Goal: Task Accomplishment & Management: Use online tool/utility

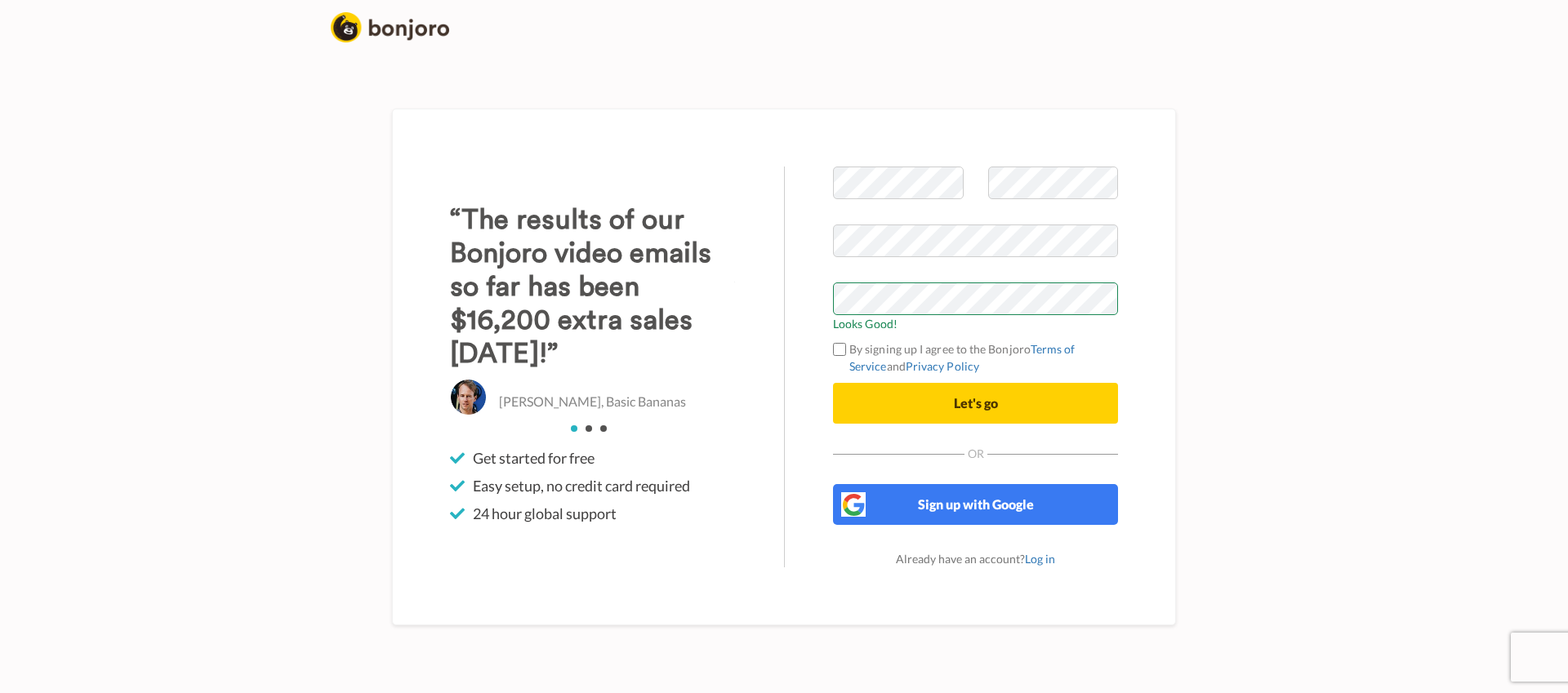
click at [926, 347] on label "By signing up I agree to the Bonjoro Terms of Service and Privacy Policy" at bounding box center [975, 358] width 285 height 34
click at [1007, 402] on button "Let's go" at bounding box center [975, 403] width 285 height 41
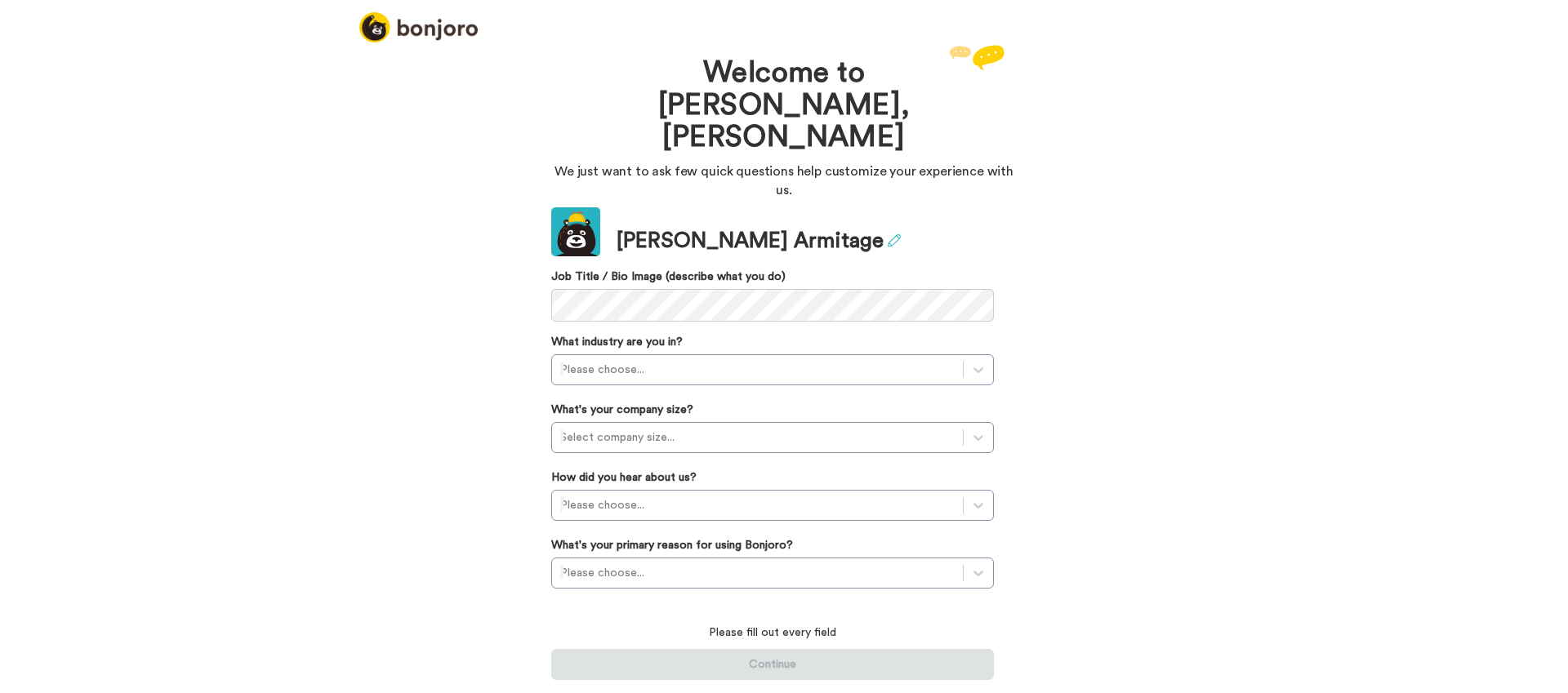
click at [888, 234] on icon at bounding box center [894, 240] width 13 height 13
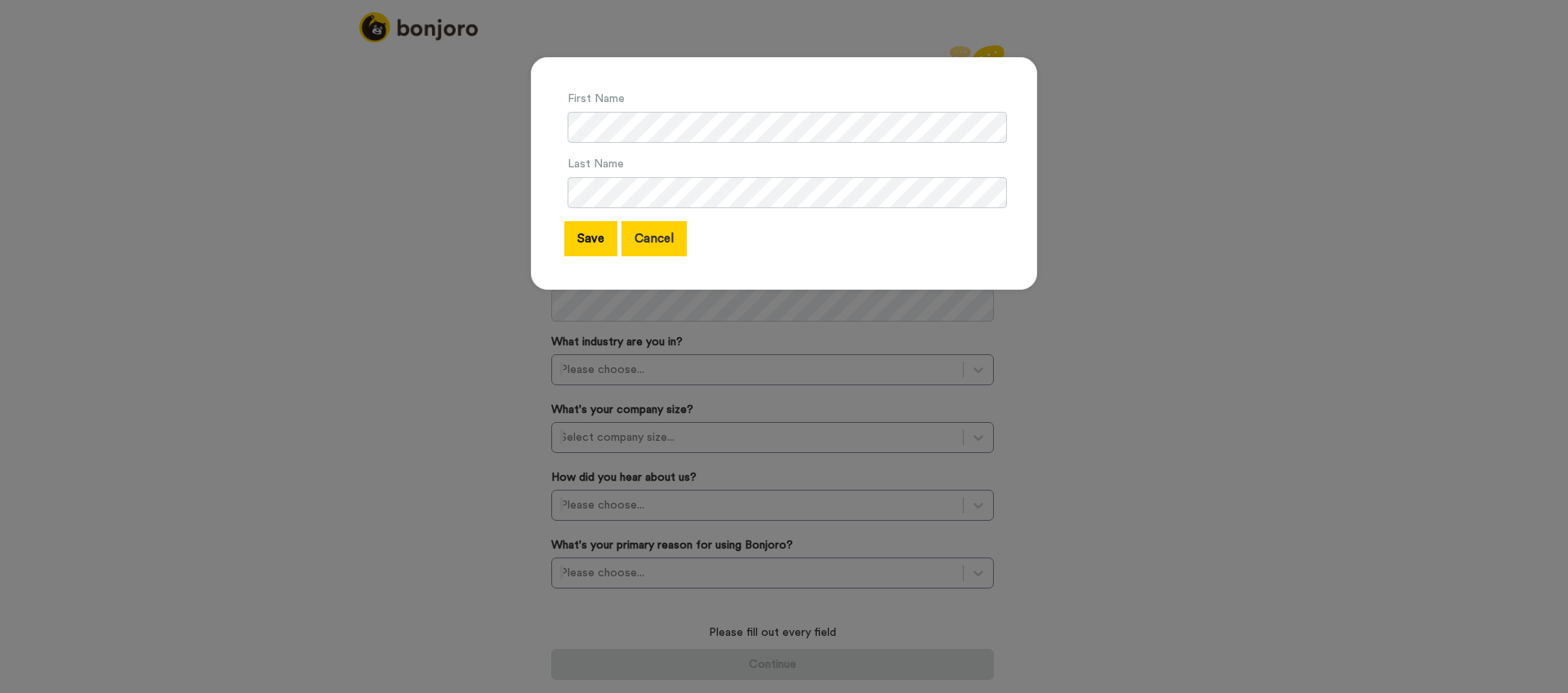
click at [649, 246] on button "Cancel" at bounding box center [654, 239] width 66 height 35
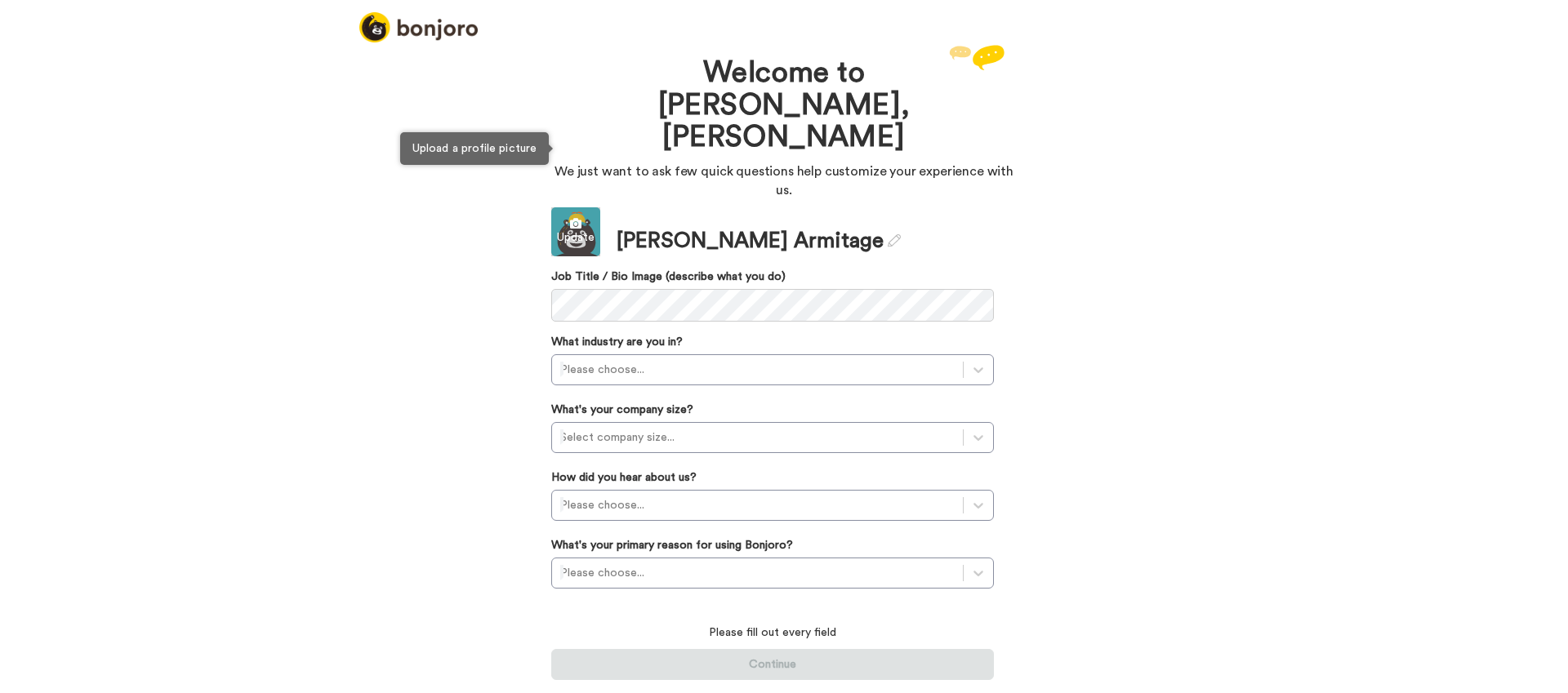
click at [582, 229] on div "Update" at bounding box center [575, 237] width 49 height 16
click at [571, 229] on div "Update" at bounding box center [575, 237] width 49 height 16
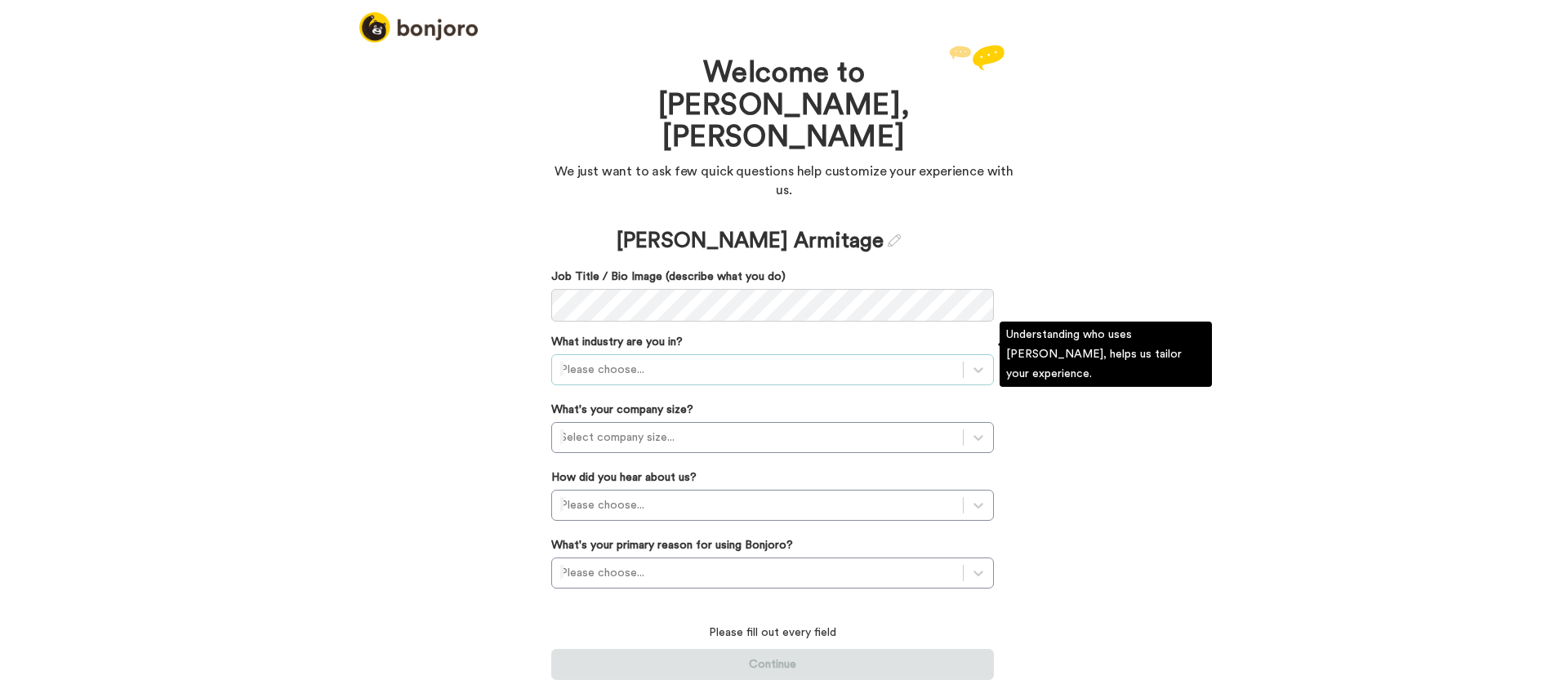
click at [631, 360] on div at bounding box center [757, 370] width 394 height 20
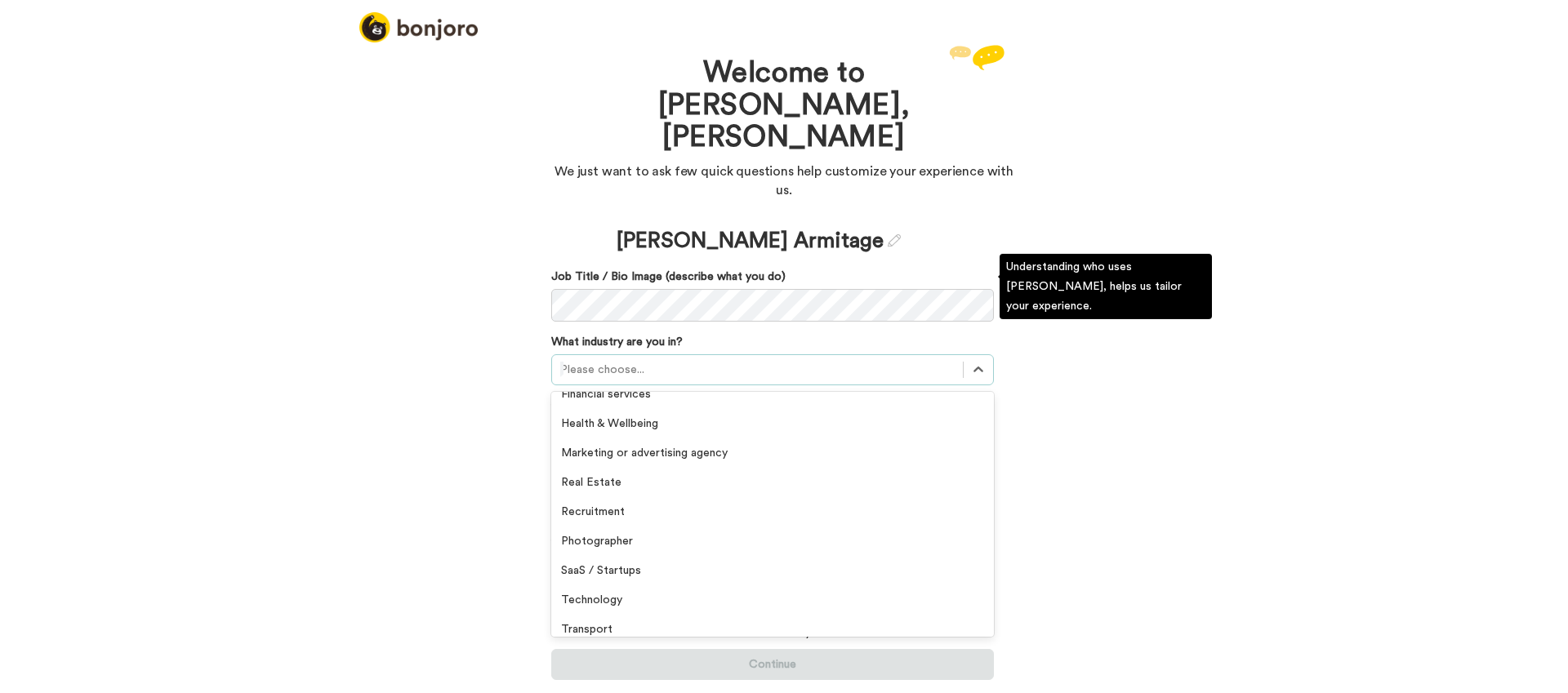
scroll to position [286, 0]
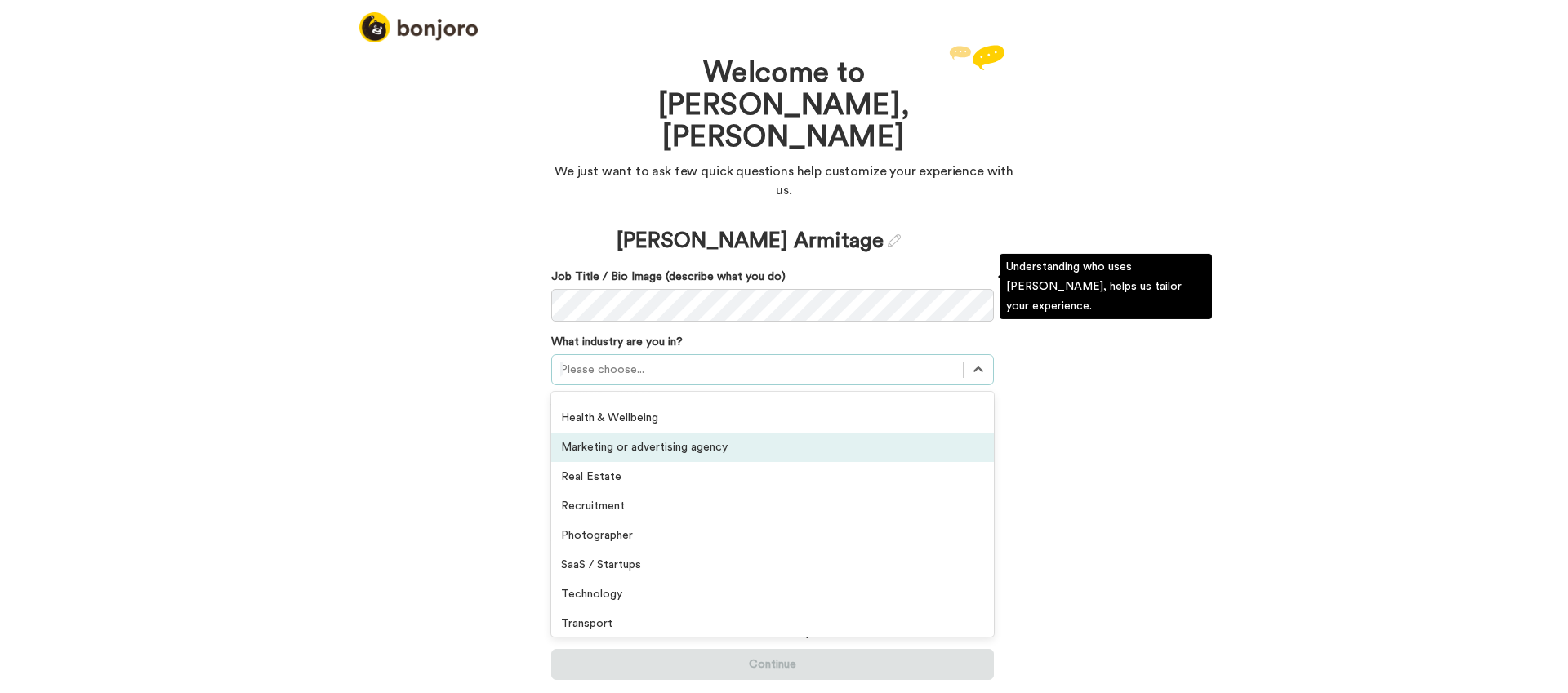
click at [695, 433] on div "Marketing or advertising agency" at bounding box center [772, 447] width 442 height 29
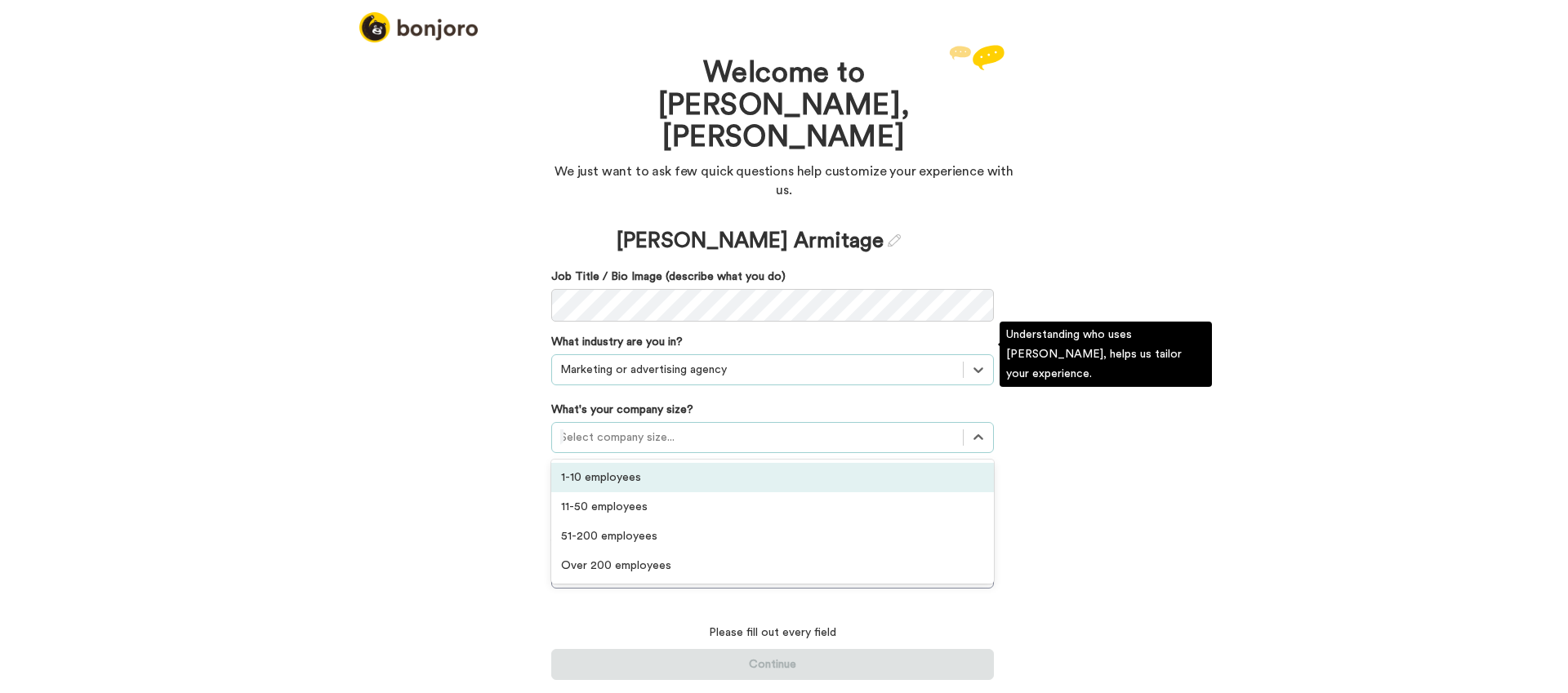
click at [701, 428] on div at bounding box center [757, 437] width 394 height 20
click at [680, 463] on div "1-10 employees" at bounding box center [772, 478] width 442 height 29
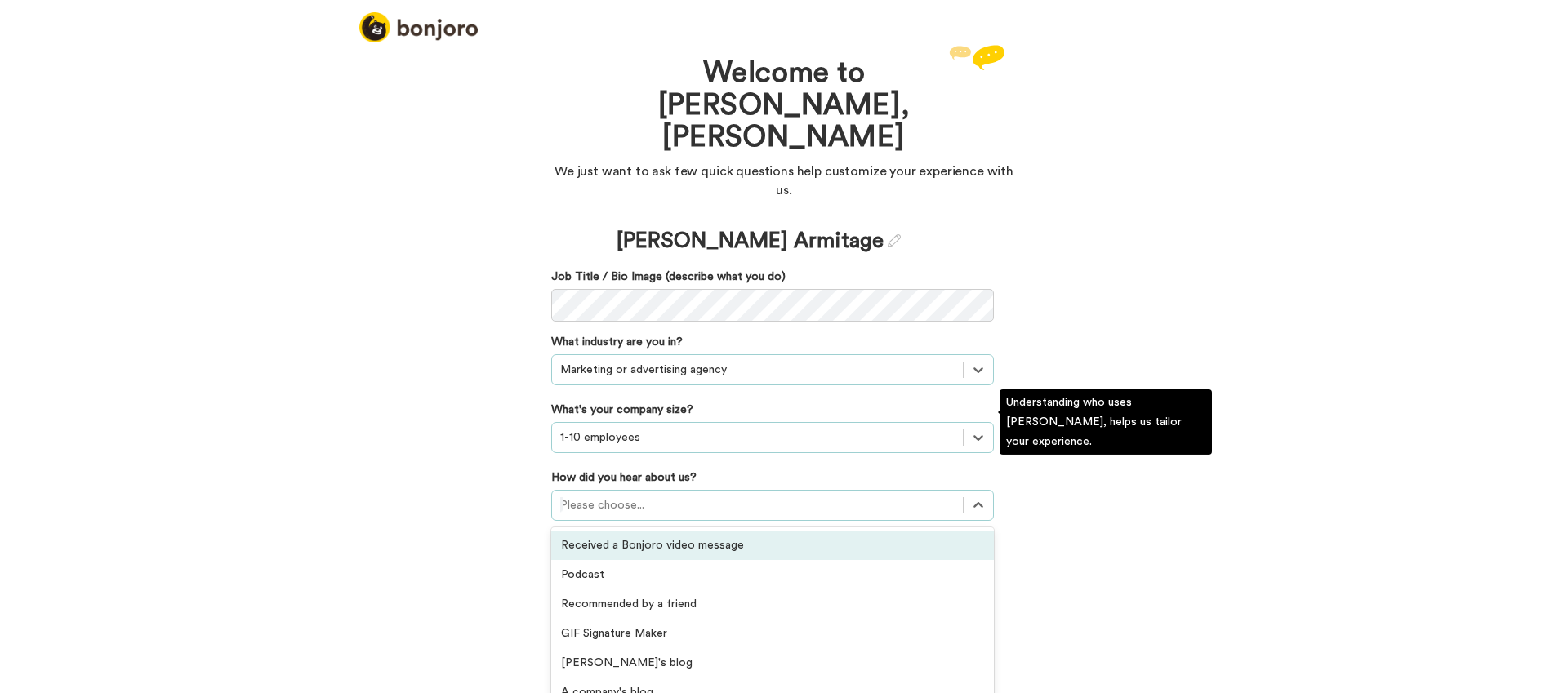
click at [680, 496] on div at bounding box center [757, 505] width 394 height 20
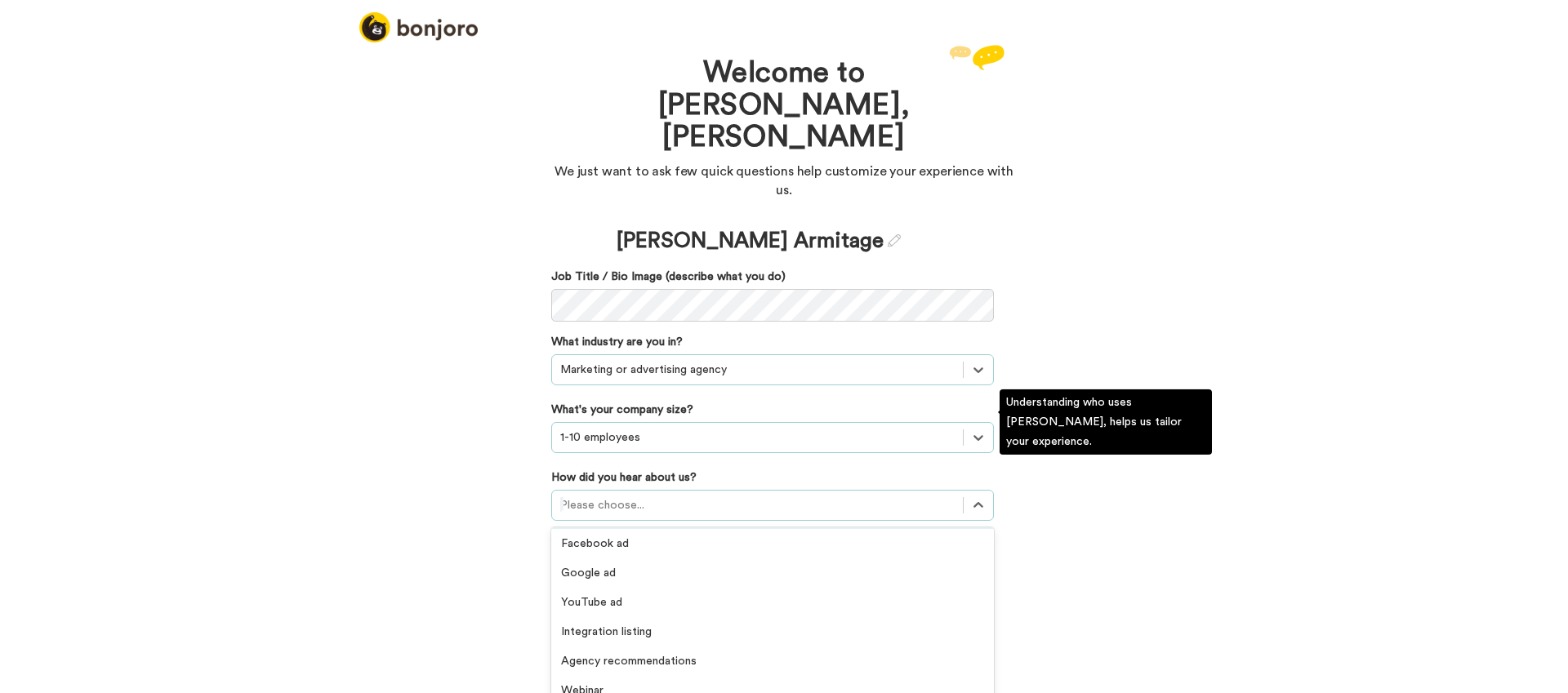
scroll to position [349, 0]
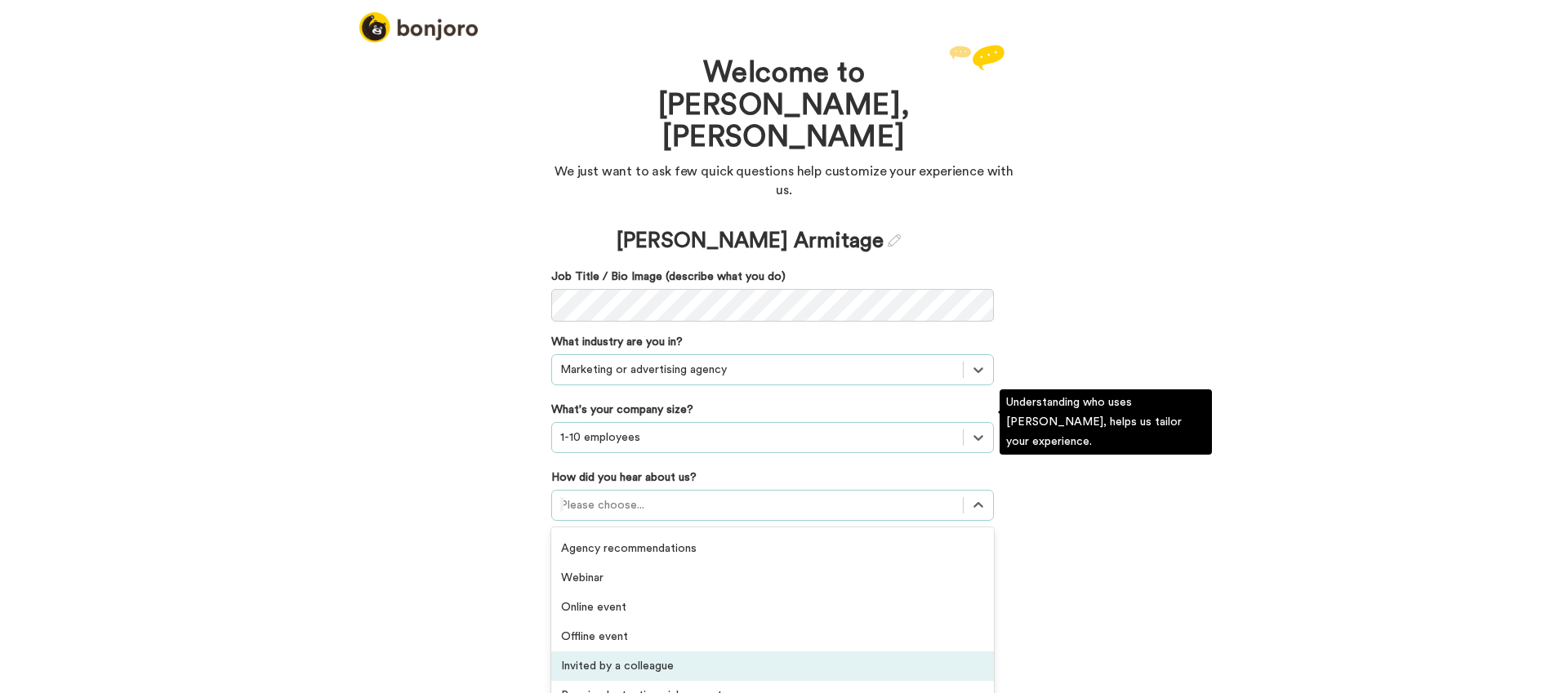
click at [632, 652] on div "Invited by a colleague" at bounding box center [772, 666] width 442 height 29
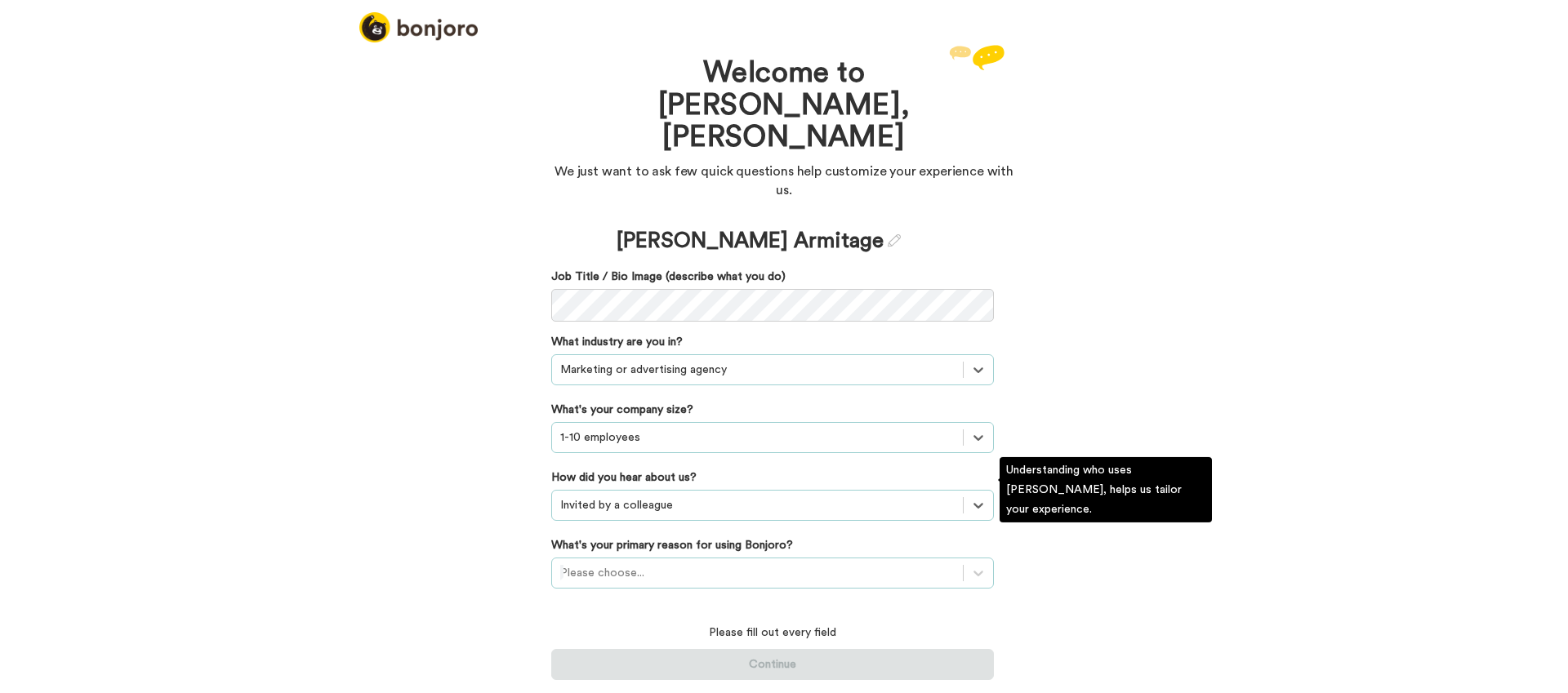
click at [720, 564] on div at bounding box center [757, 573] width 394 height 20
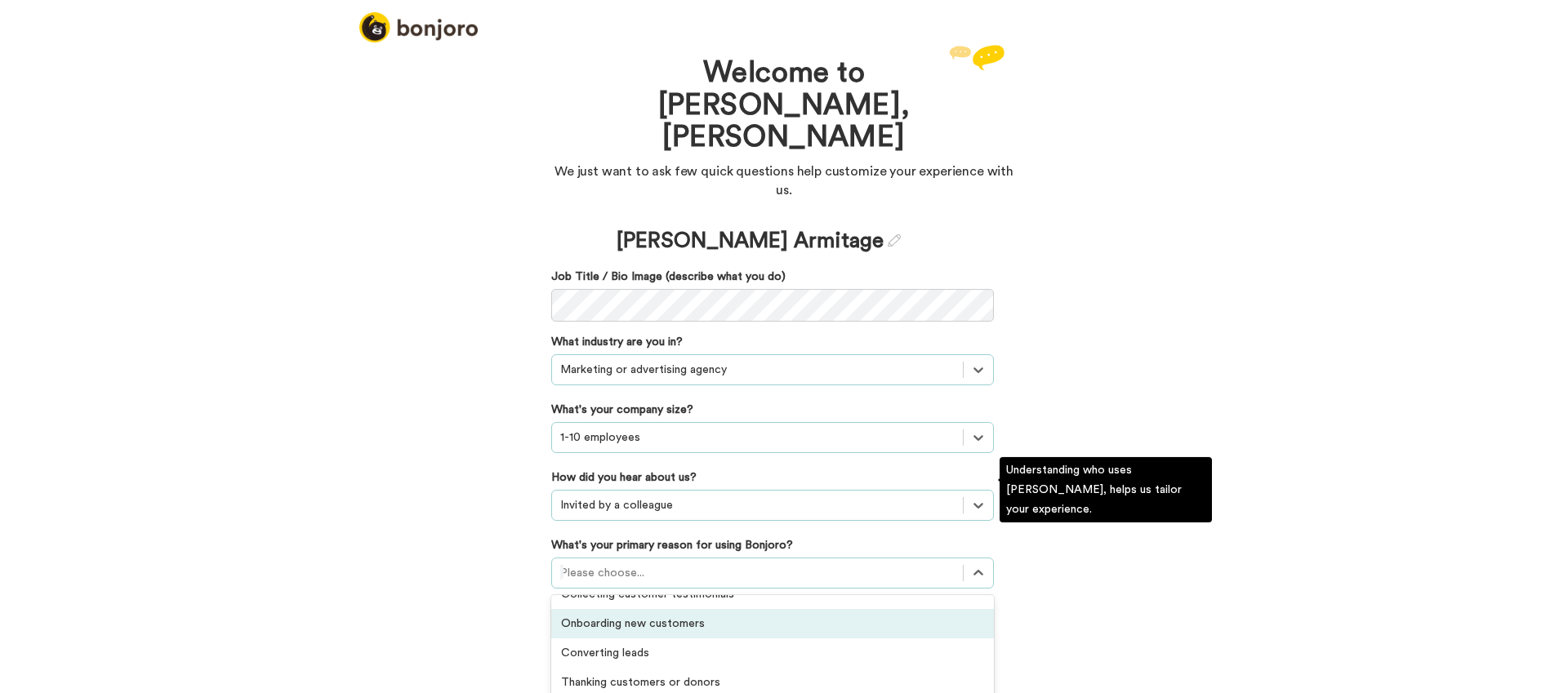
scroll to position [22, 0]
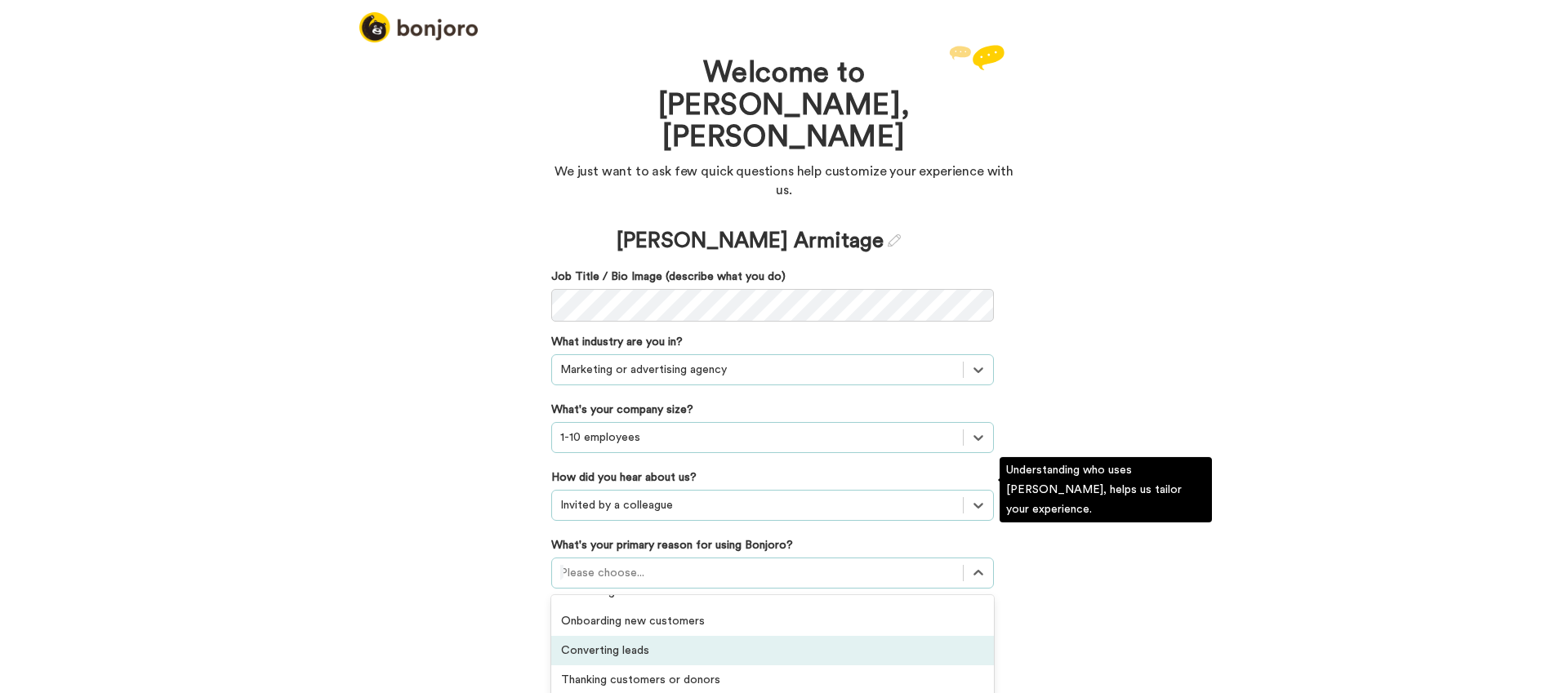
click at [687, 636] on div "Converting leads" at bounding box center [772, 651] width 442 height 29
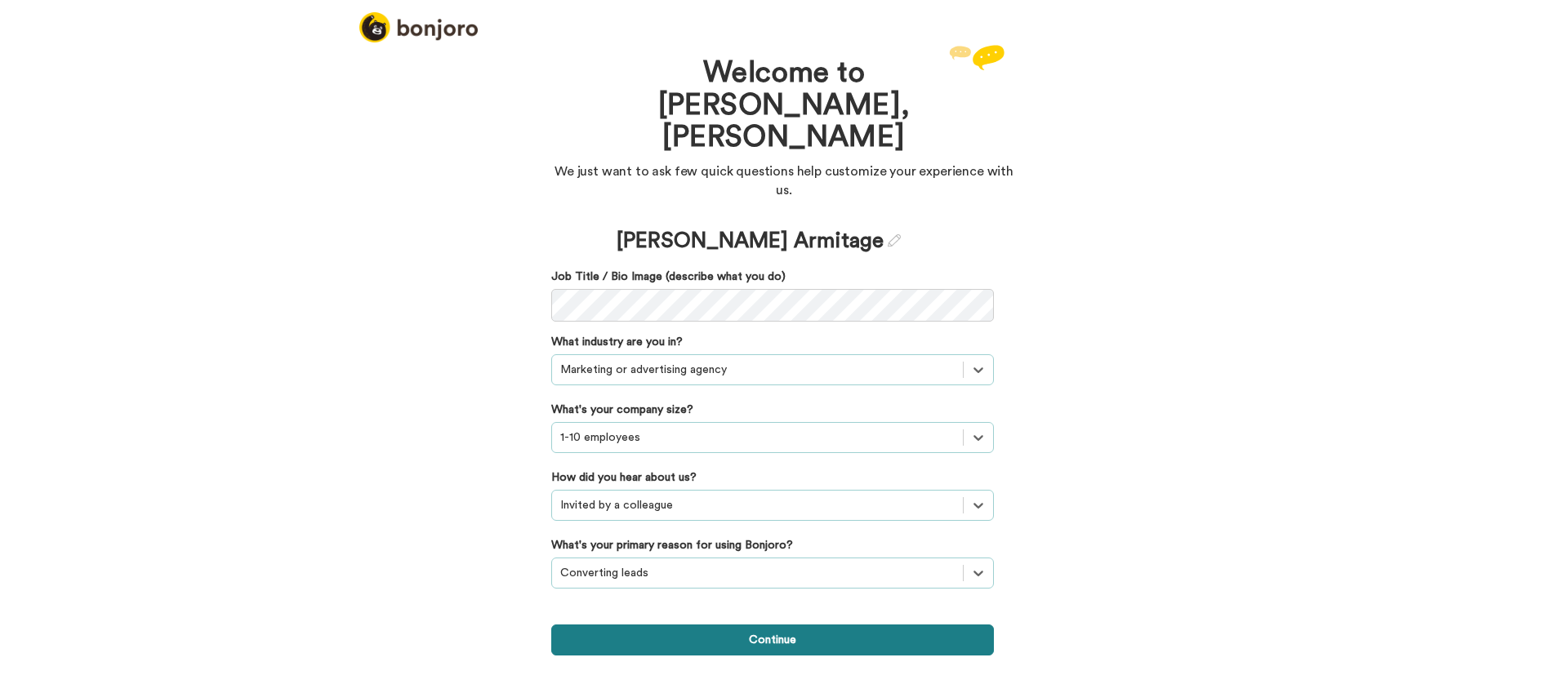
click at [760, 625] on button "Continue" at bounding box center [772, 640] width 442 height 31
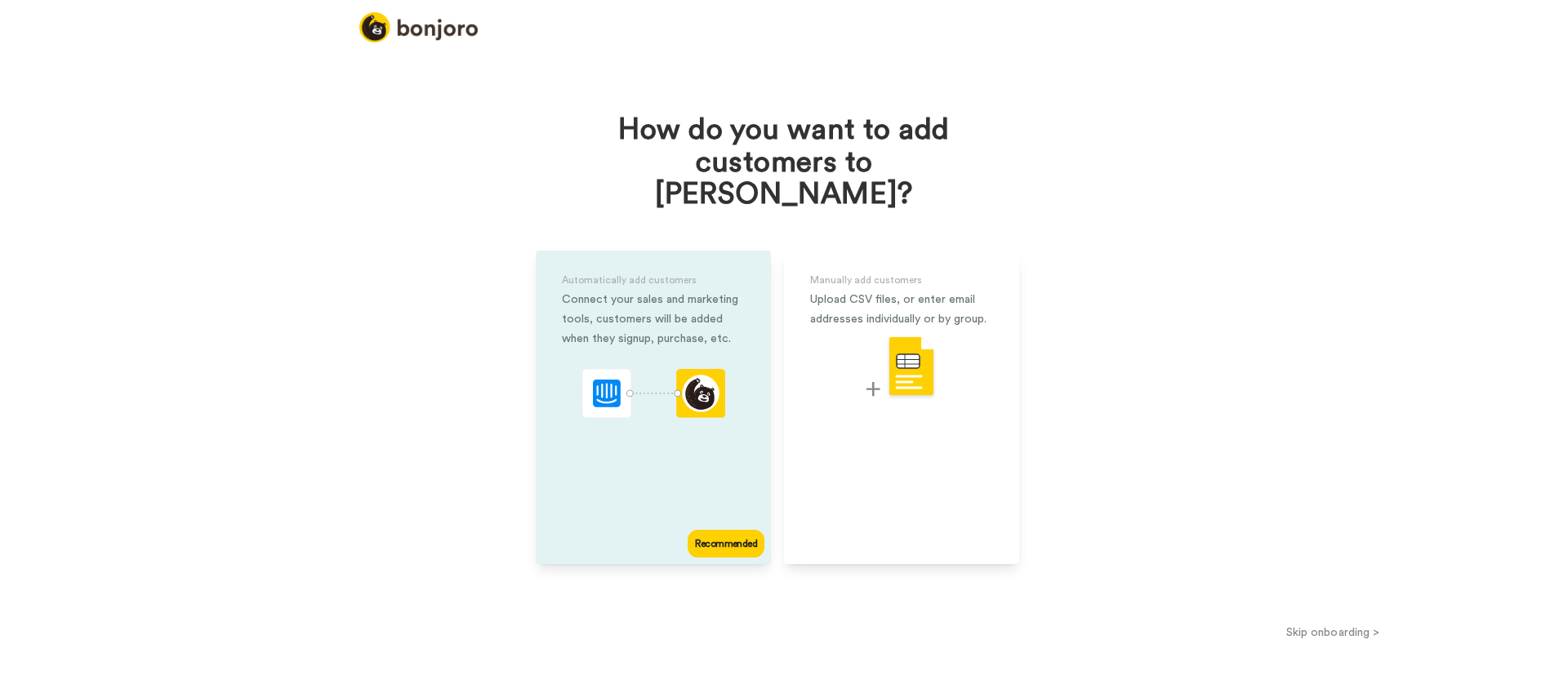
click at [734, 530] on div "Recommended" at bounding box center [726, 544] width 77 height 28
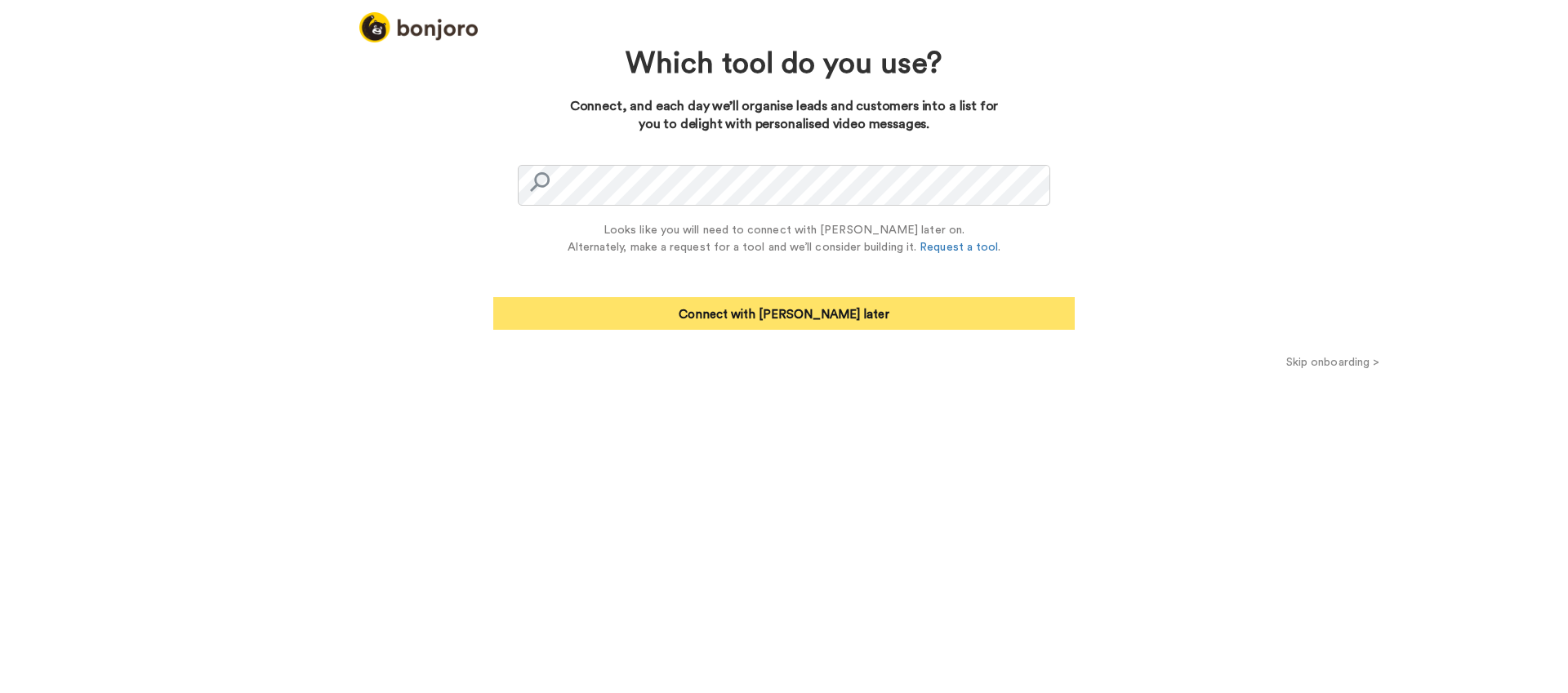
click at [878, 313] on button "Connect with Zapier later" at bounding box center [784, 314] width 581 height 33
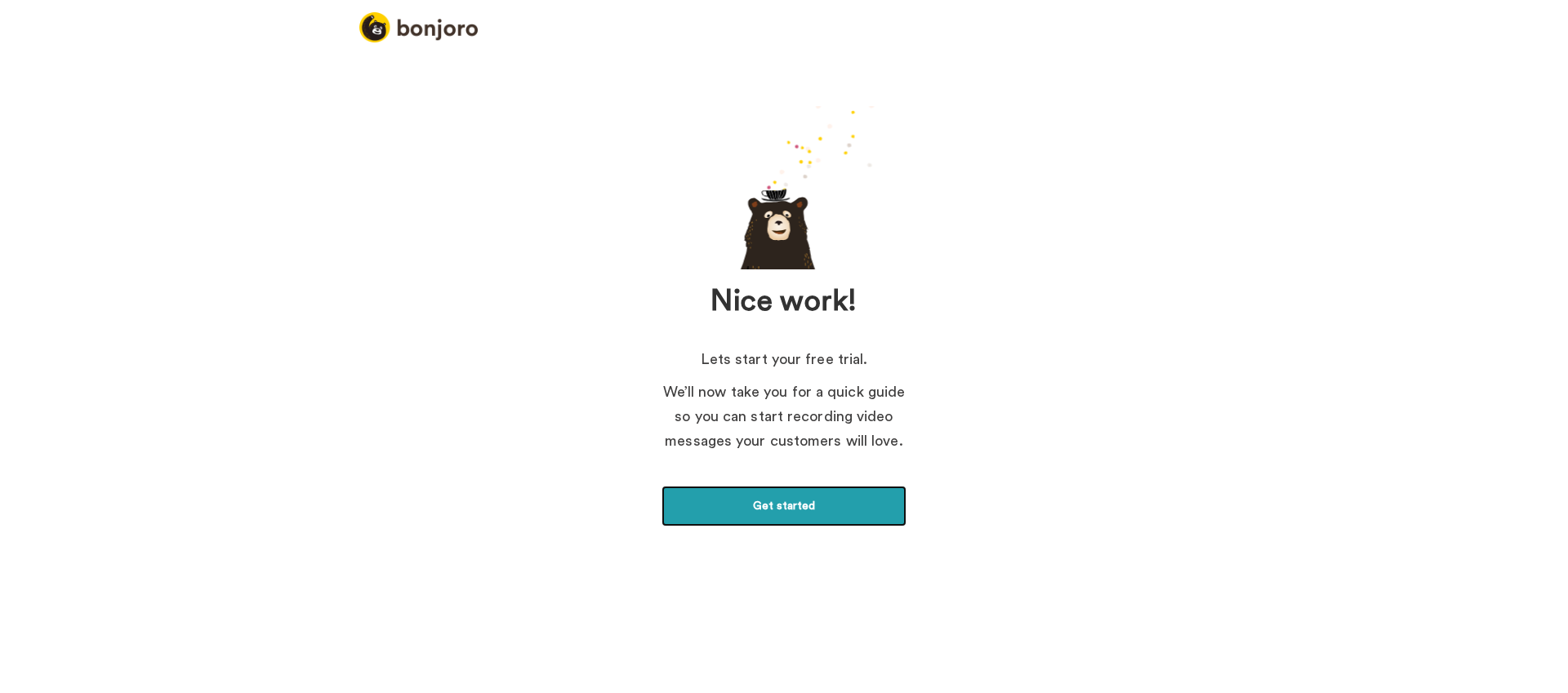
click at [800, 510] on link "Get started" at bounding box center [784, 506] width 245 height 41
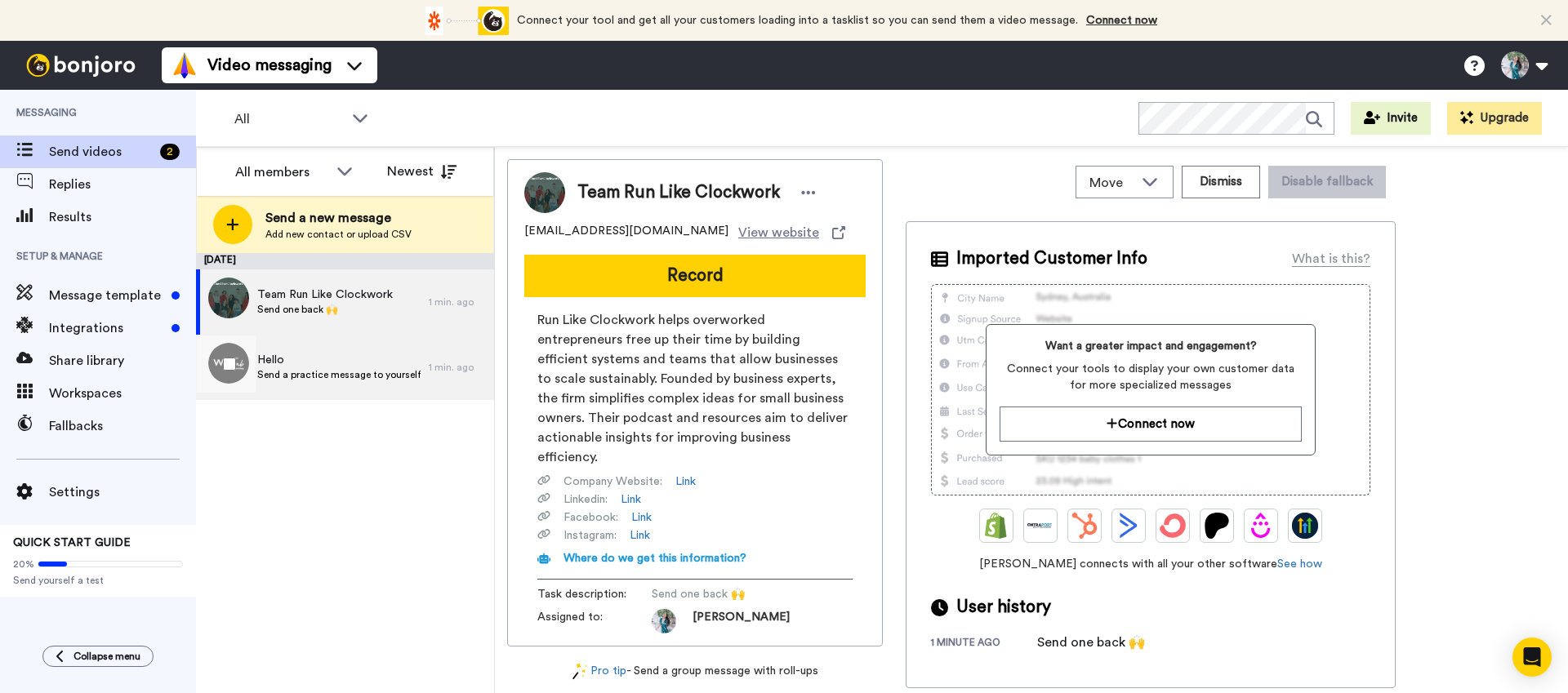
click at [342, 377] on span "Send a practice message to yourself" at bounding box center [338, 374] width 163 height 13
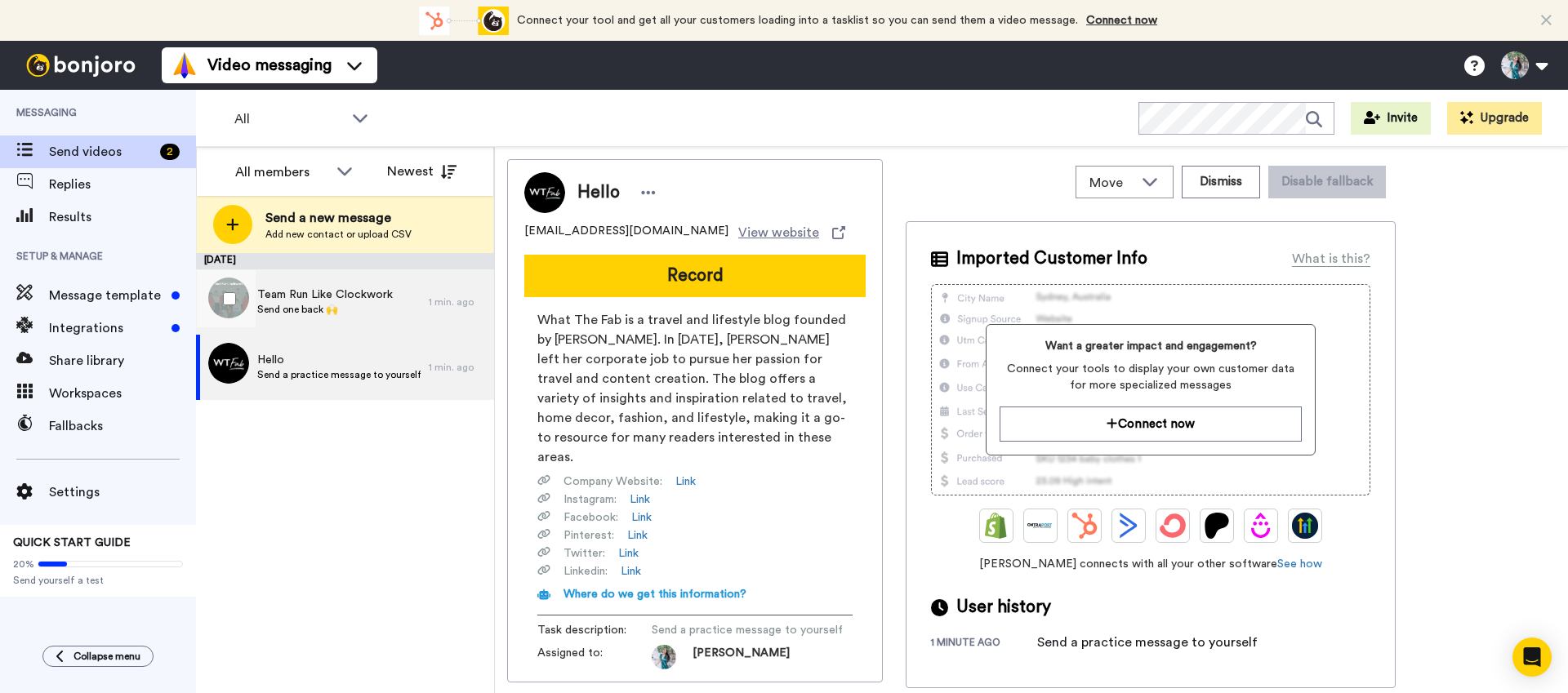
click at [311, 301] on span "Team Run Like Clockwork" at bounding box center [324, 294] width 135 height 16
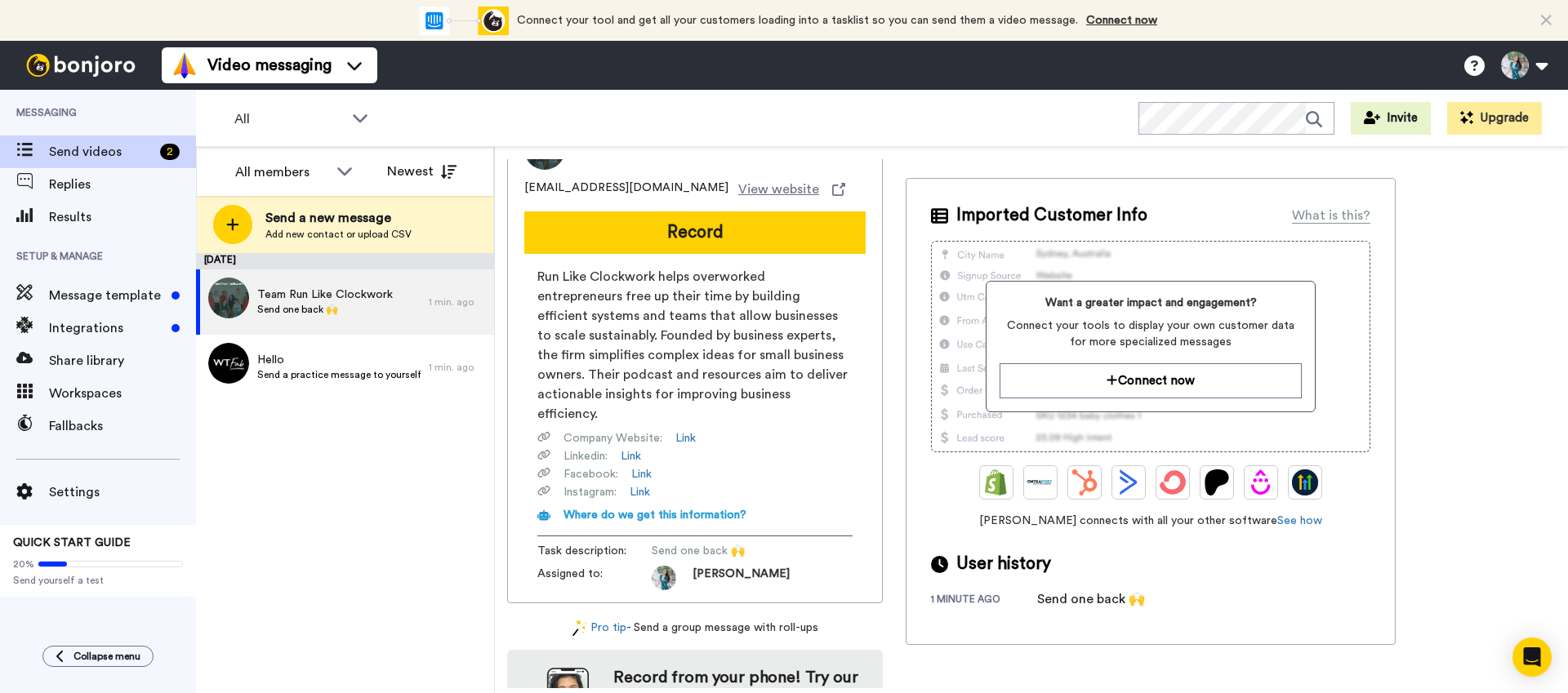
scroll to position [110, 0]
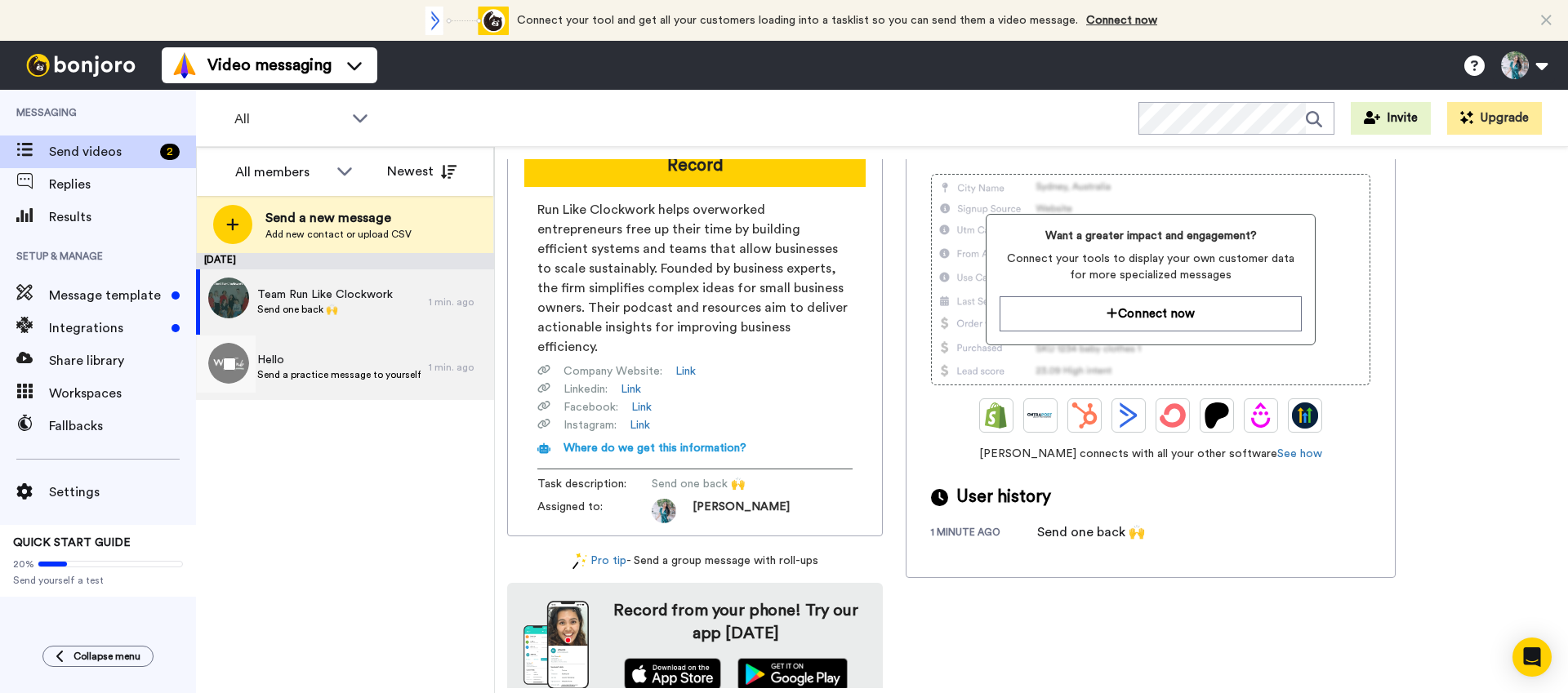
click at [340, 358] on span "Hello" at bounding box center [338, 359] width 163 height 16
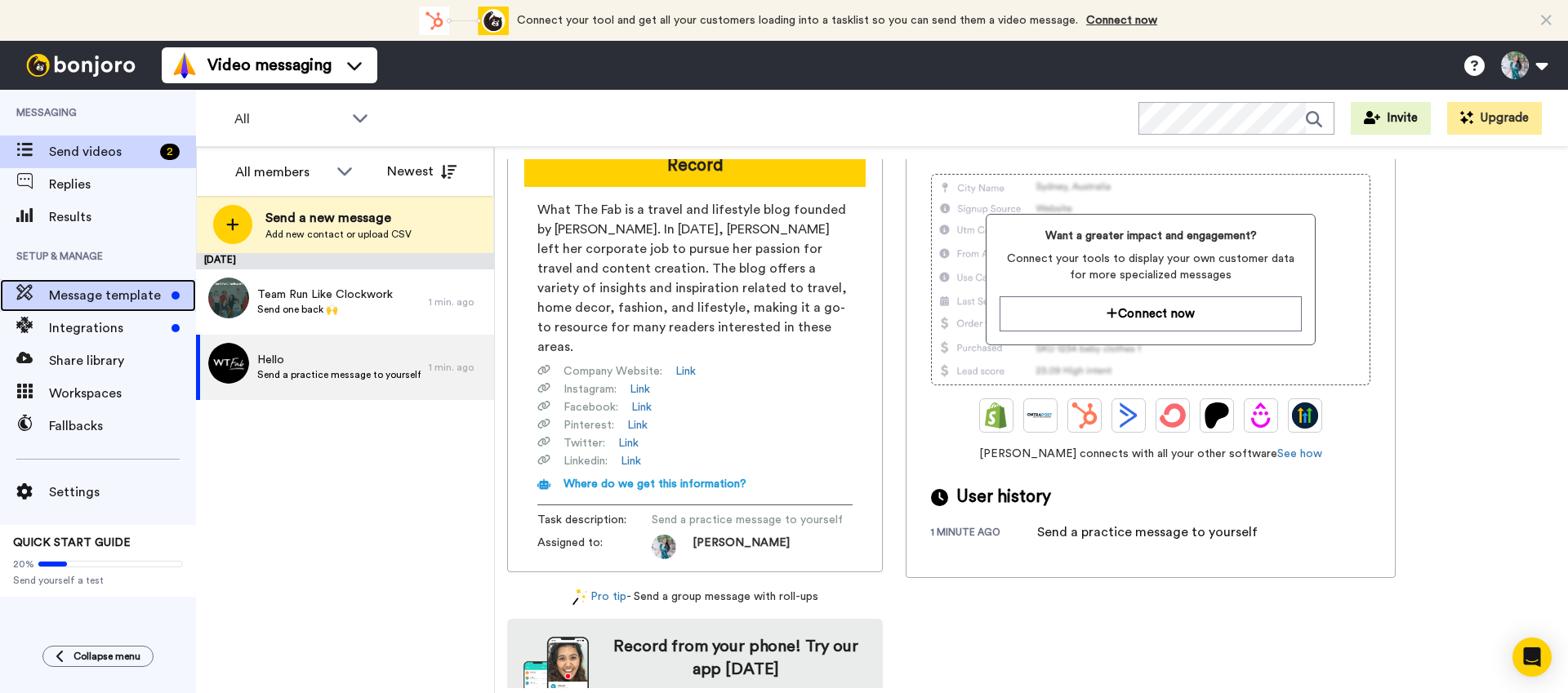
click at [150, 289] on span "Message template" at bounding box center [107, 296] width 116 height 20
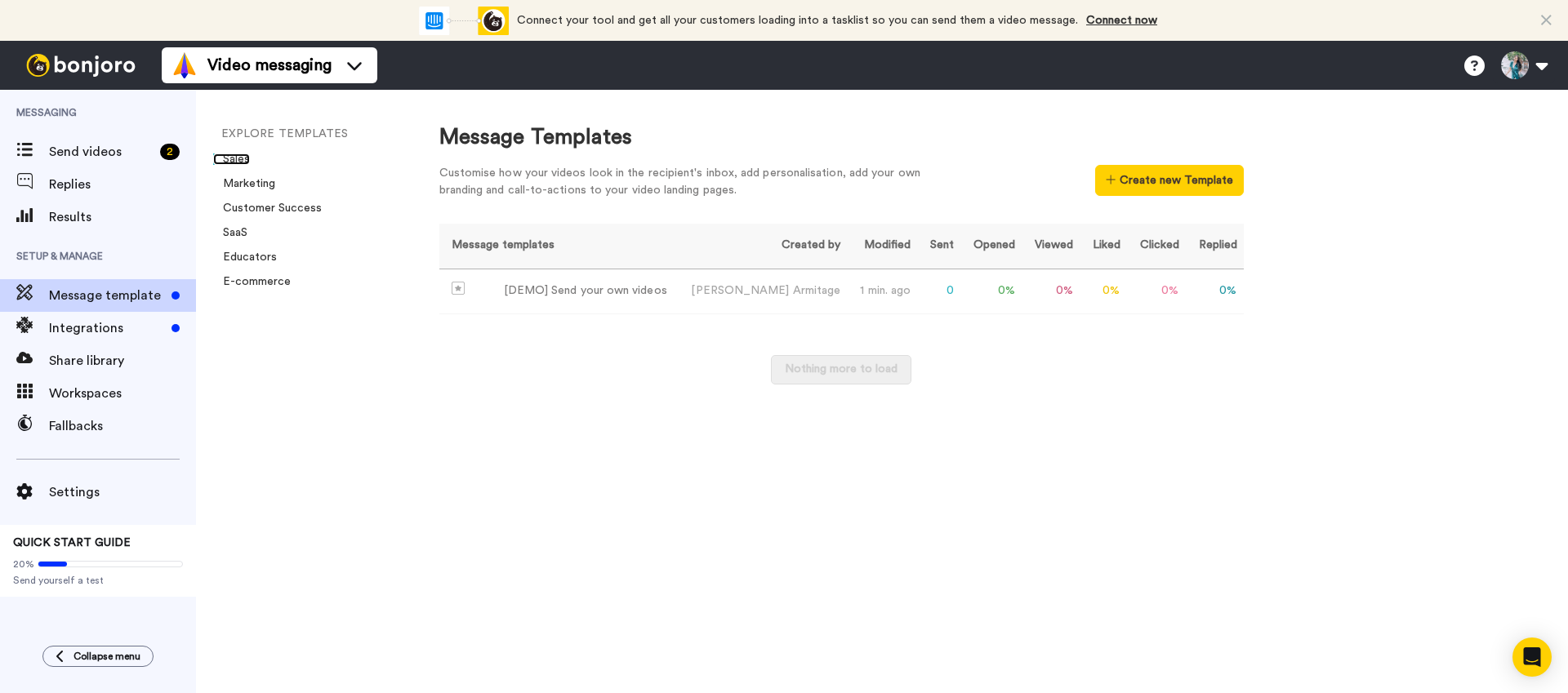
click at [239, 157] on link "Sales" at bounding box center [231, 159] width 37 height 11
click at [96, 159] on span "Send videos" at bounding box center [101, 152] width 104 height 20
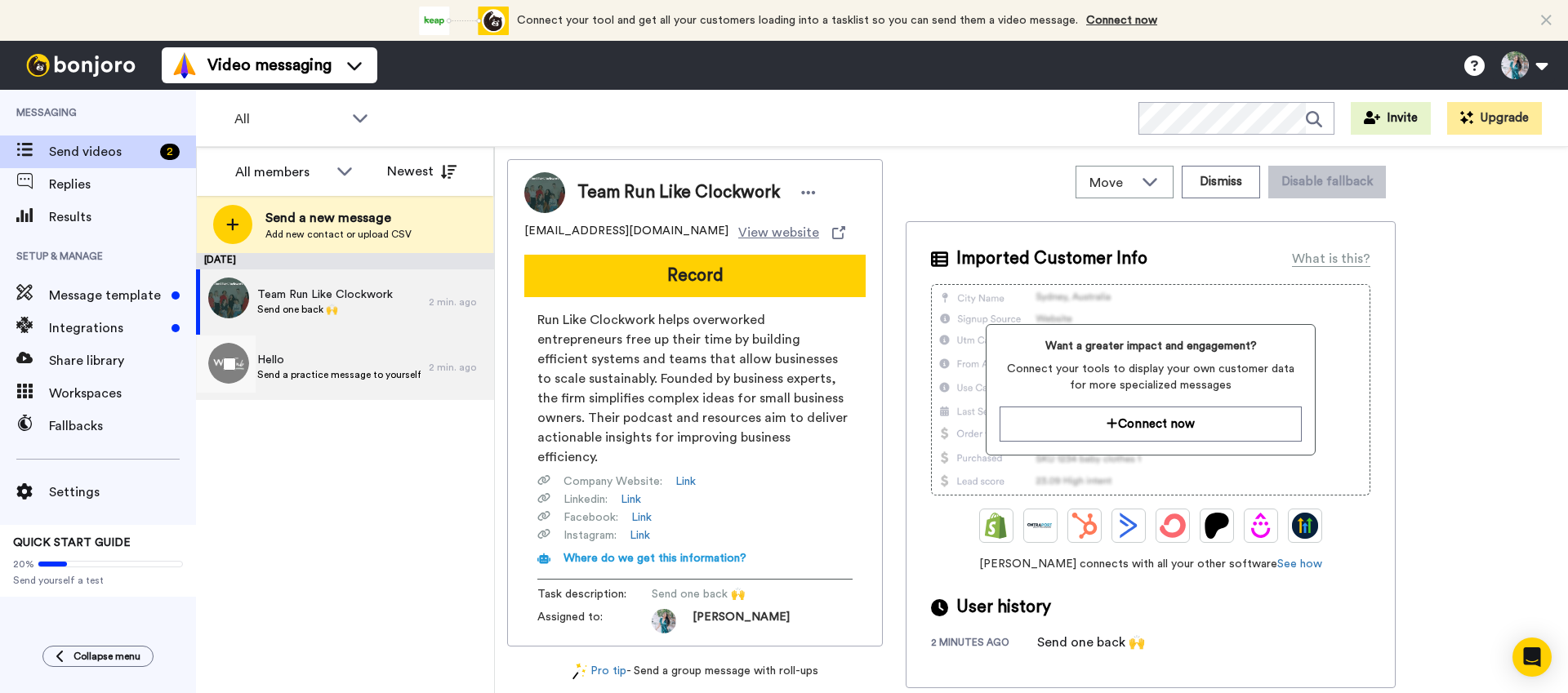
click at [347, 373] on span "Send a practice message to yourself" at bounding box center [338, 374] width 163 height 13
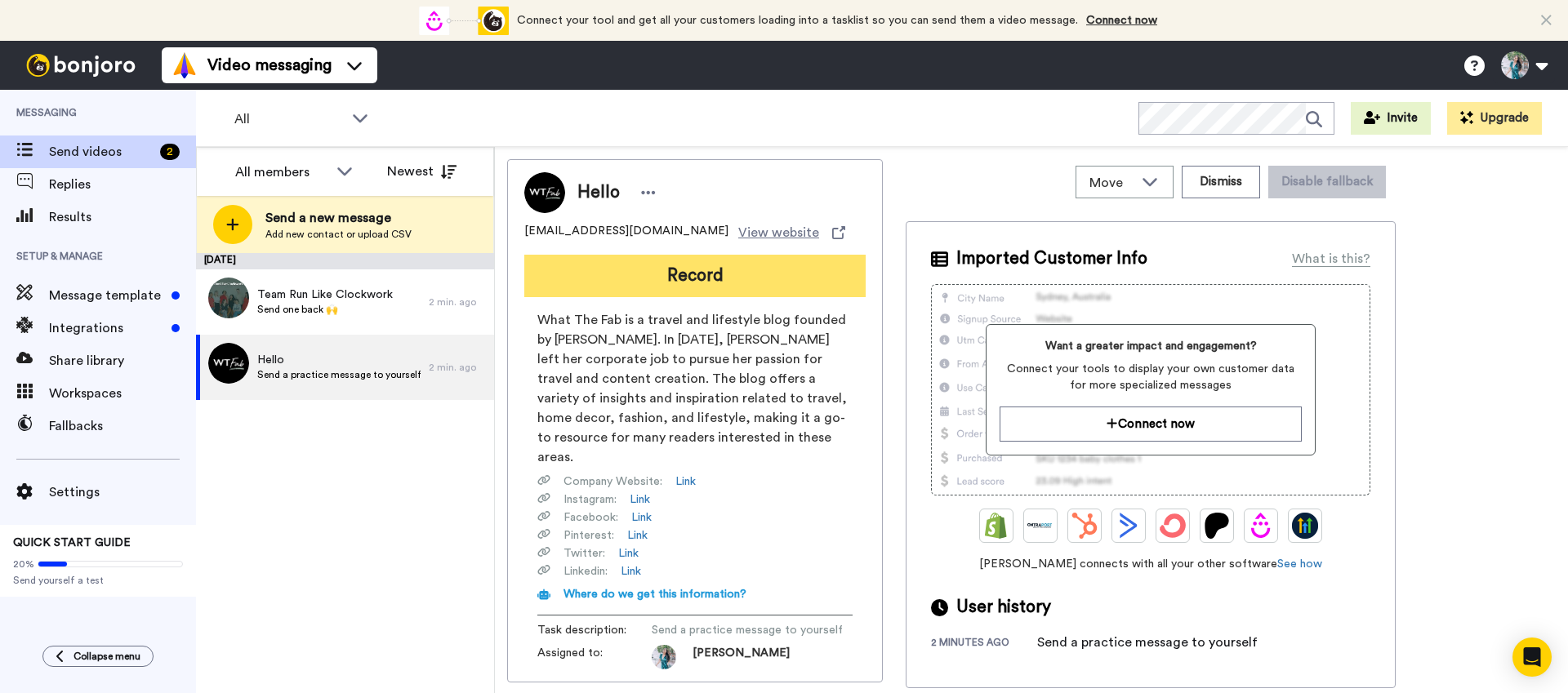
click at [684, 273] on button "Record" at bounding box center [695, 276] width 341 height 42
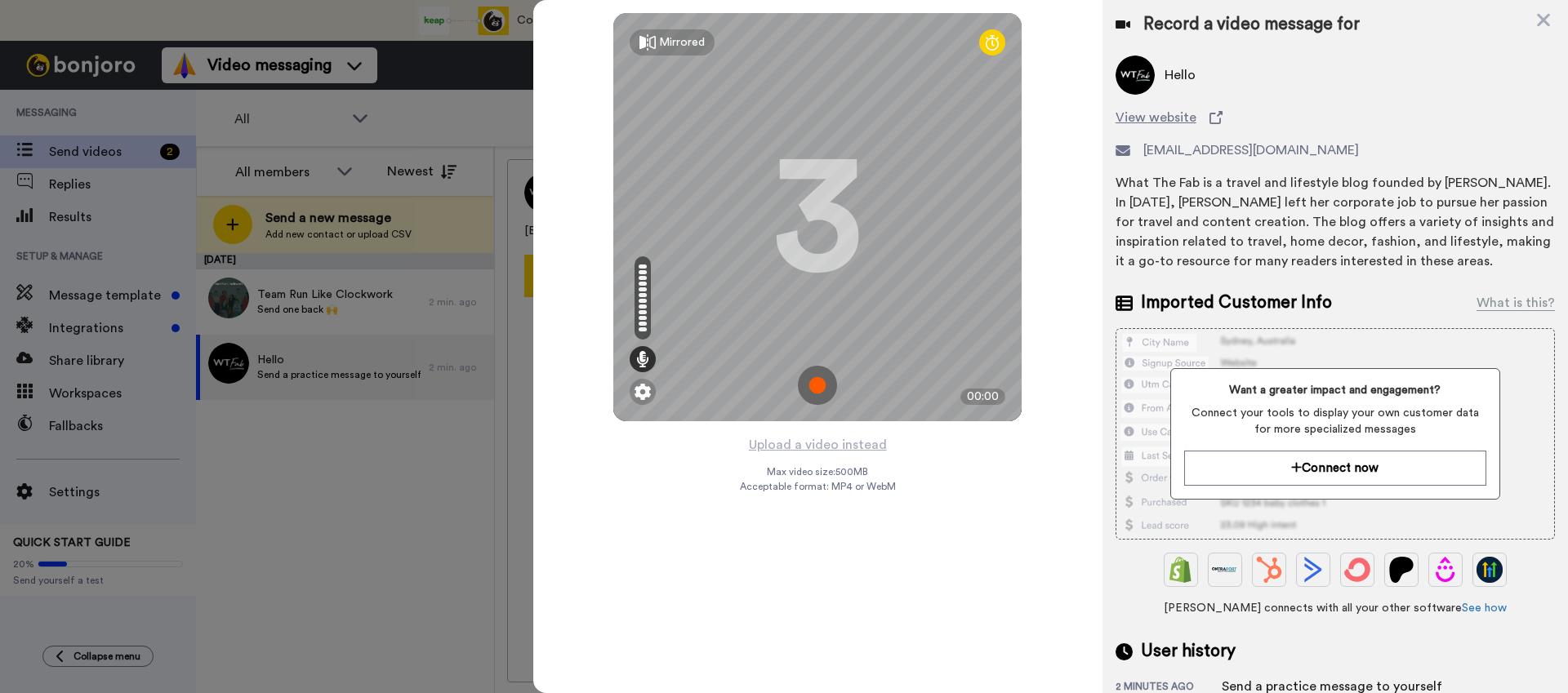
click at [816, 390] on img at bounding box center [816, 384] width 39 height 39
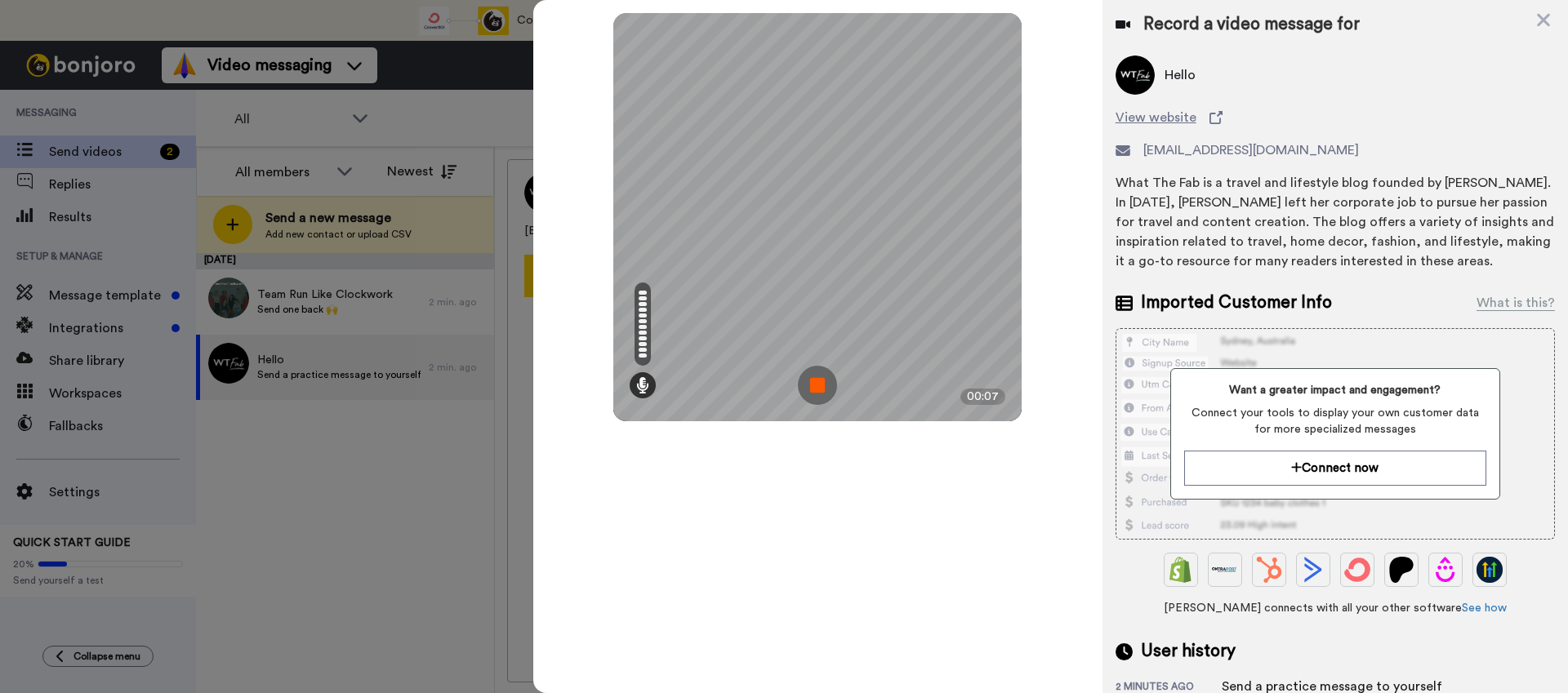
click at [817, 386] on img at bounding box center [816, 384] width 39 height 39
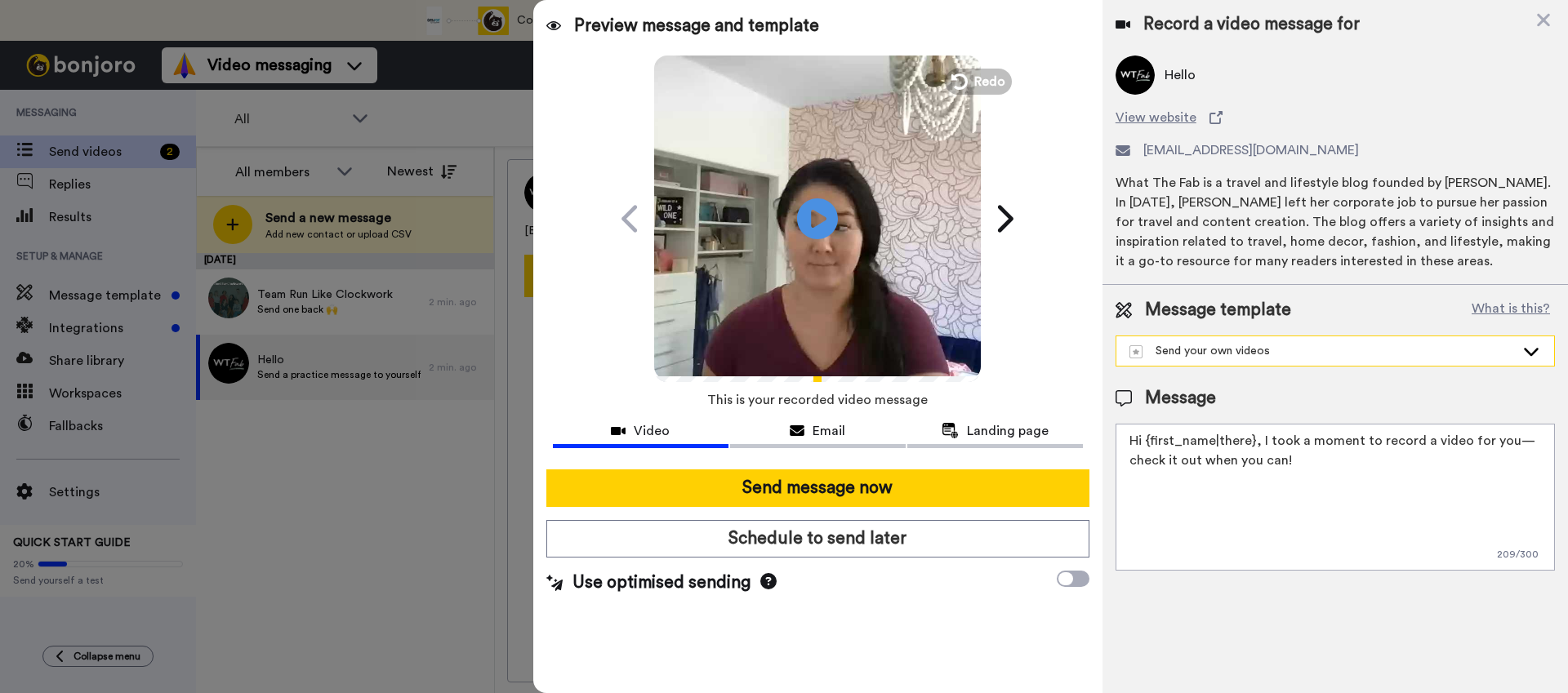
click at [1313, 352] on div "Send your own videos" at bounding box center [1321, 351] width 385 height 16
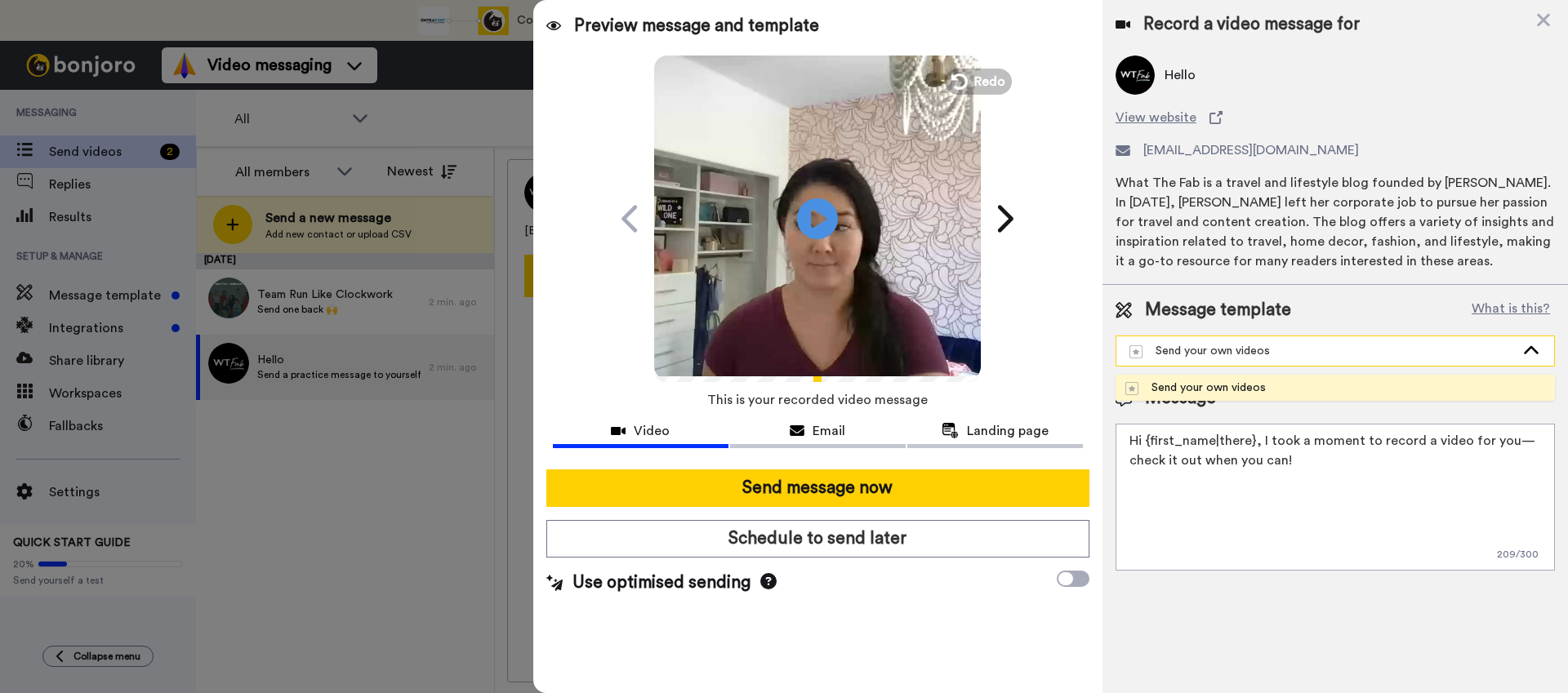
click at [1313, 352] on div "Send your own videos" at bounding box center [1321, 351] width 385 height 16
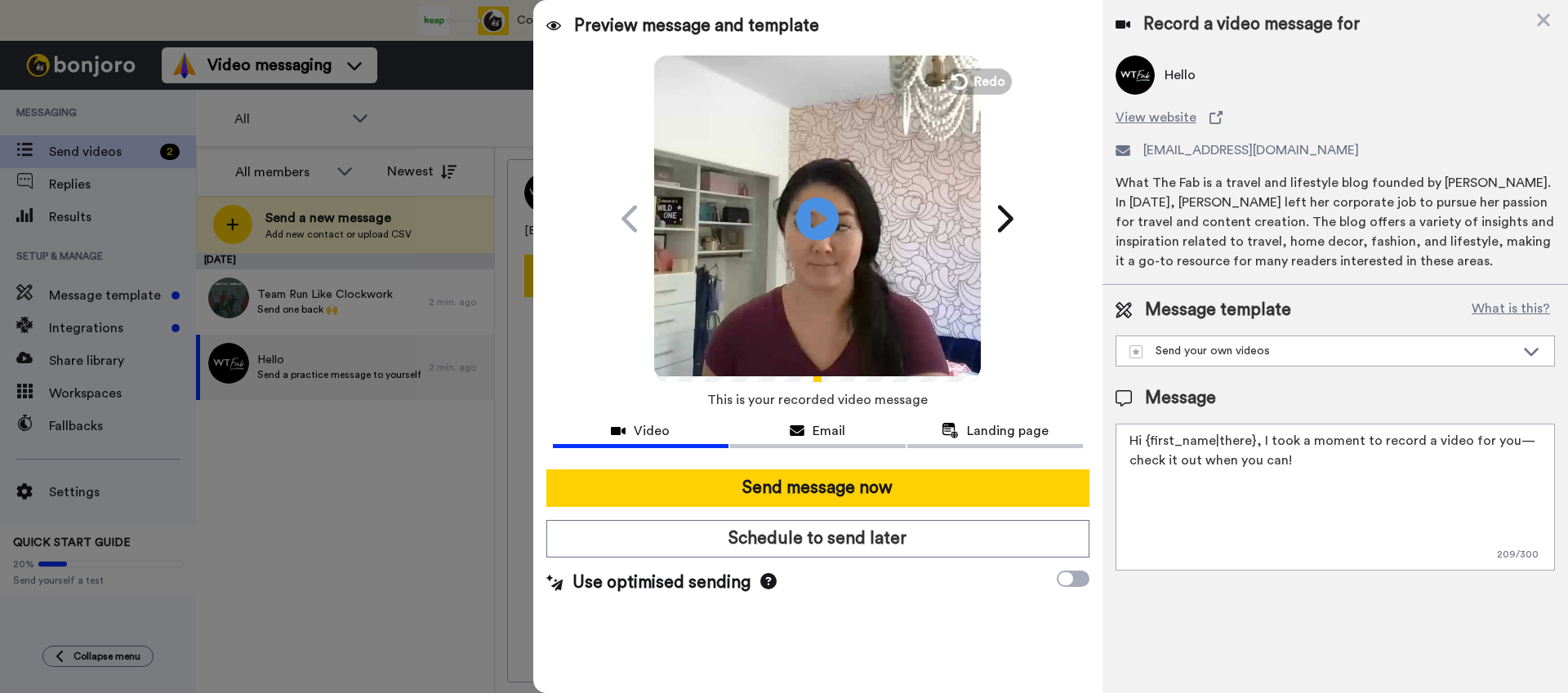
click at [814, 204] on icon at bounding box center [817, 218] width 43 height 43
click at [849, 421] on div "Email" at bounding box center [818, 431] width 176 height 20
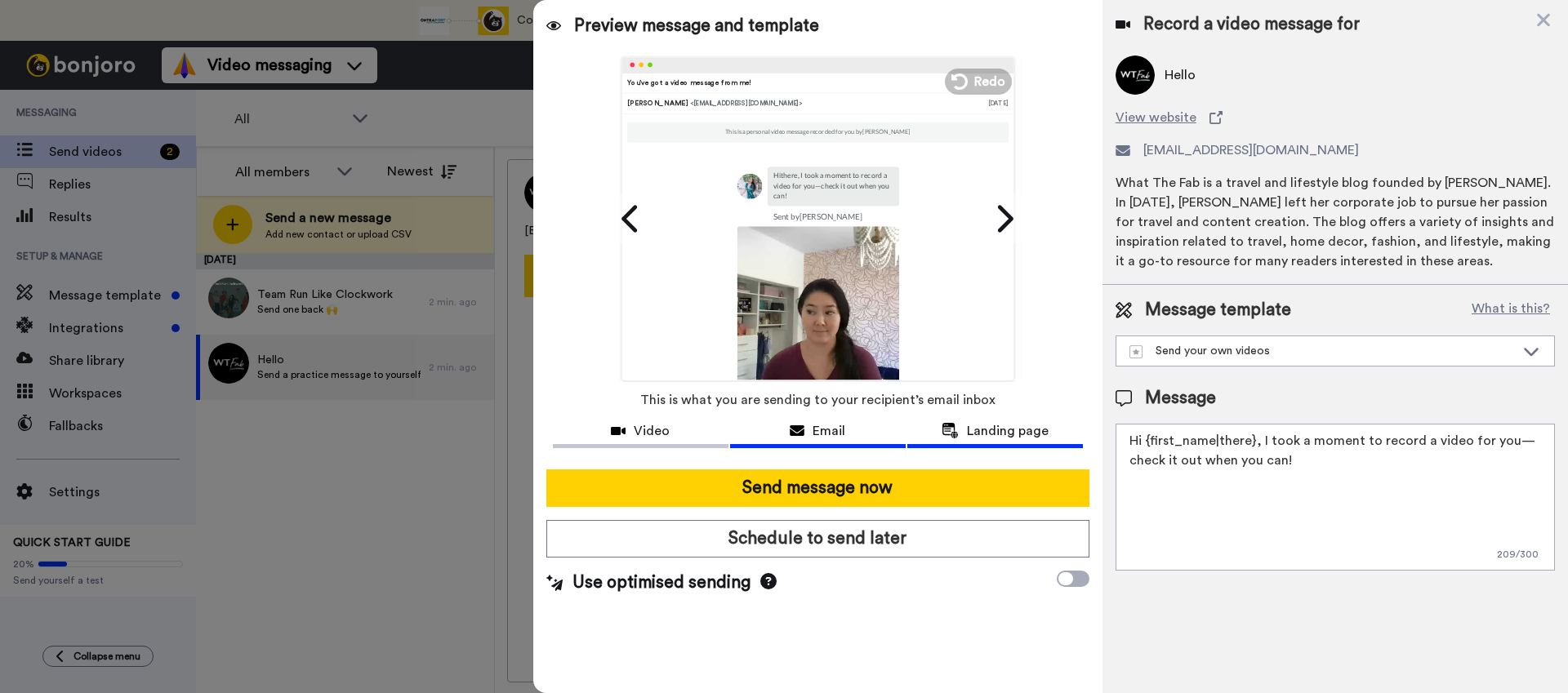
click at [990, 428] on span "Landing page" at bounding box center [1007, 431] width 82 height 20
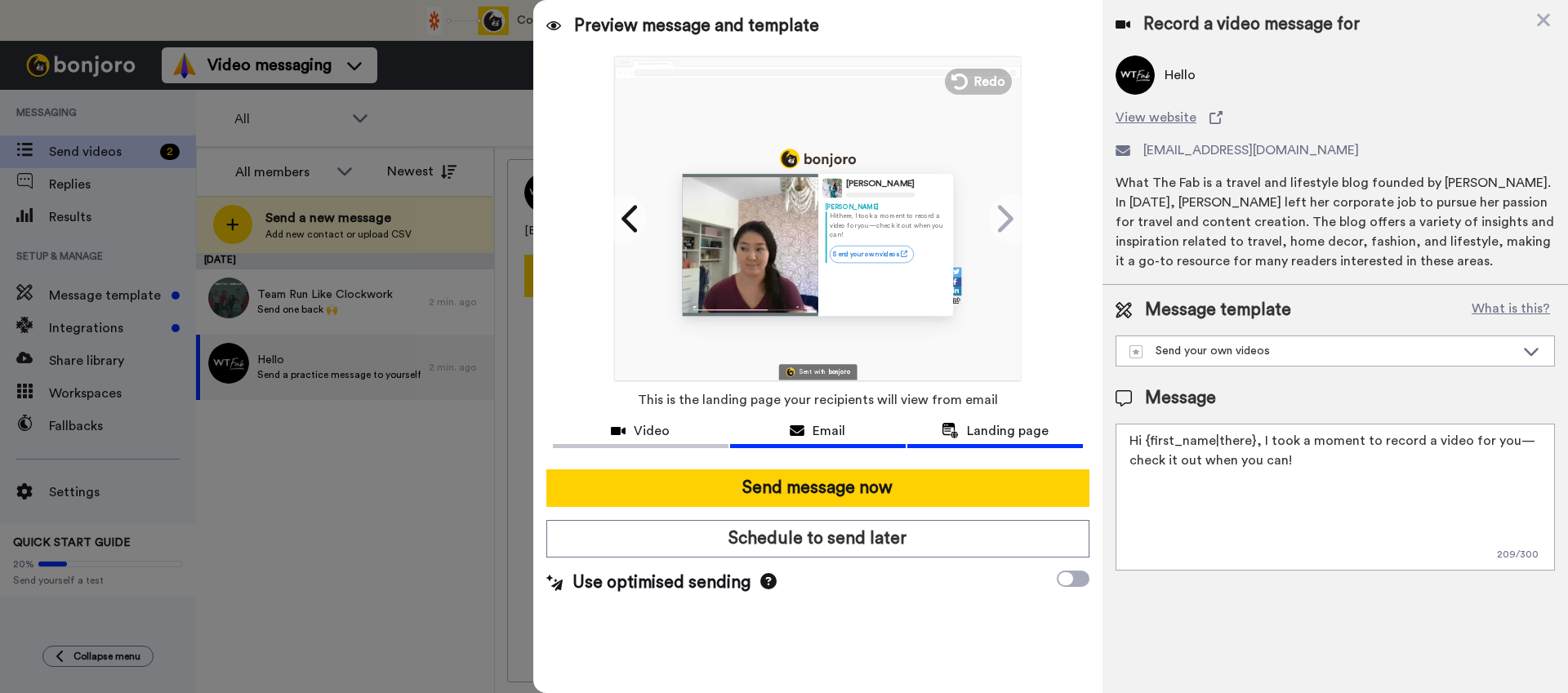
click at [815, 440] on span "Email" at bounding box center [828, 431] width 33 height 20
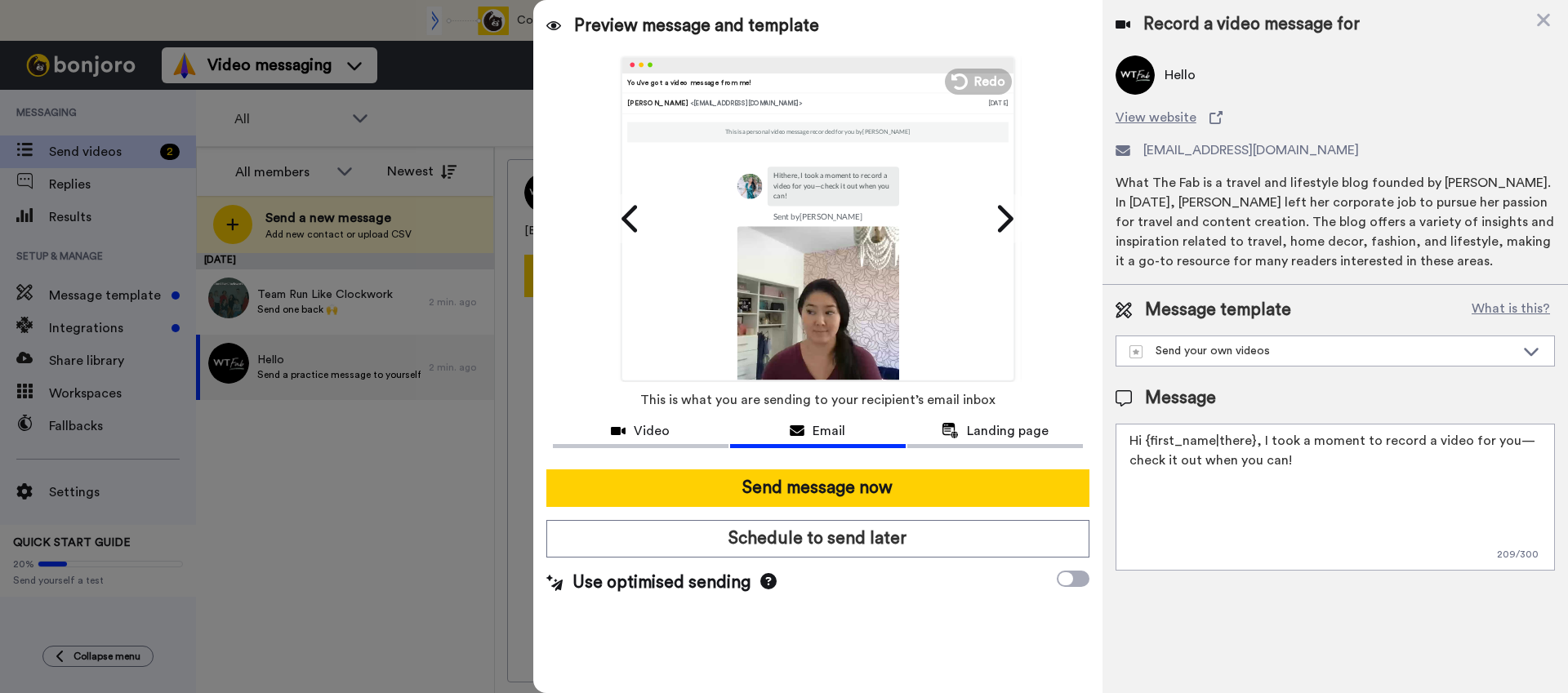
scroll to position [147, 0]
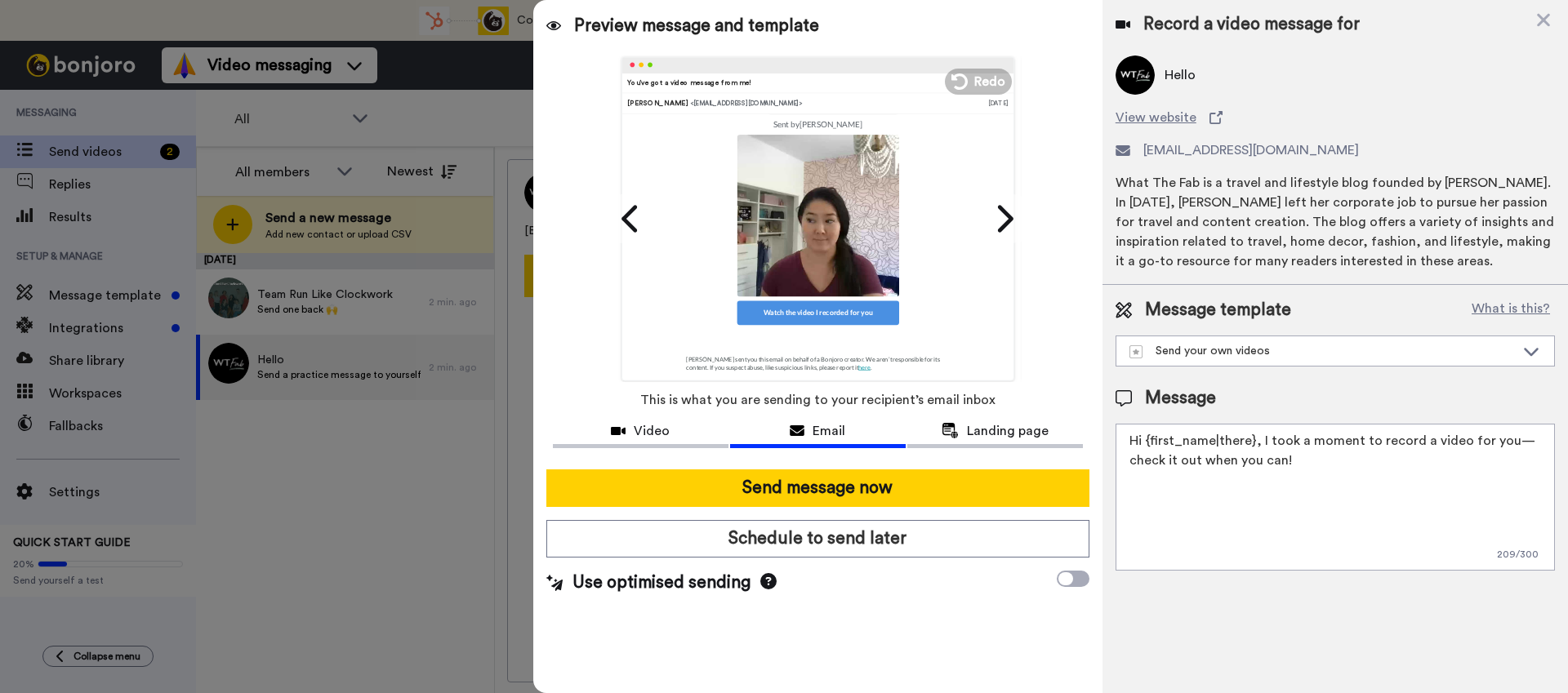
click at [765, 580] on icon at bounding box center [768, 581] width 16 height 16
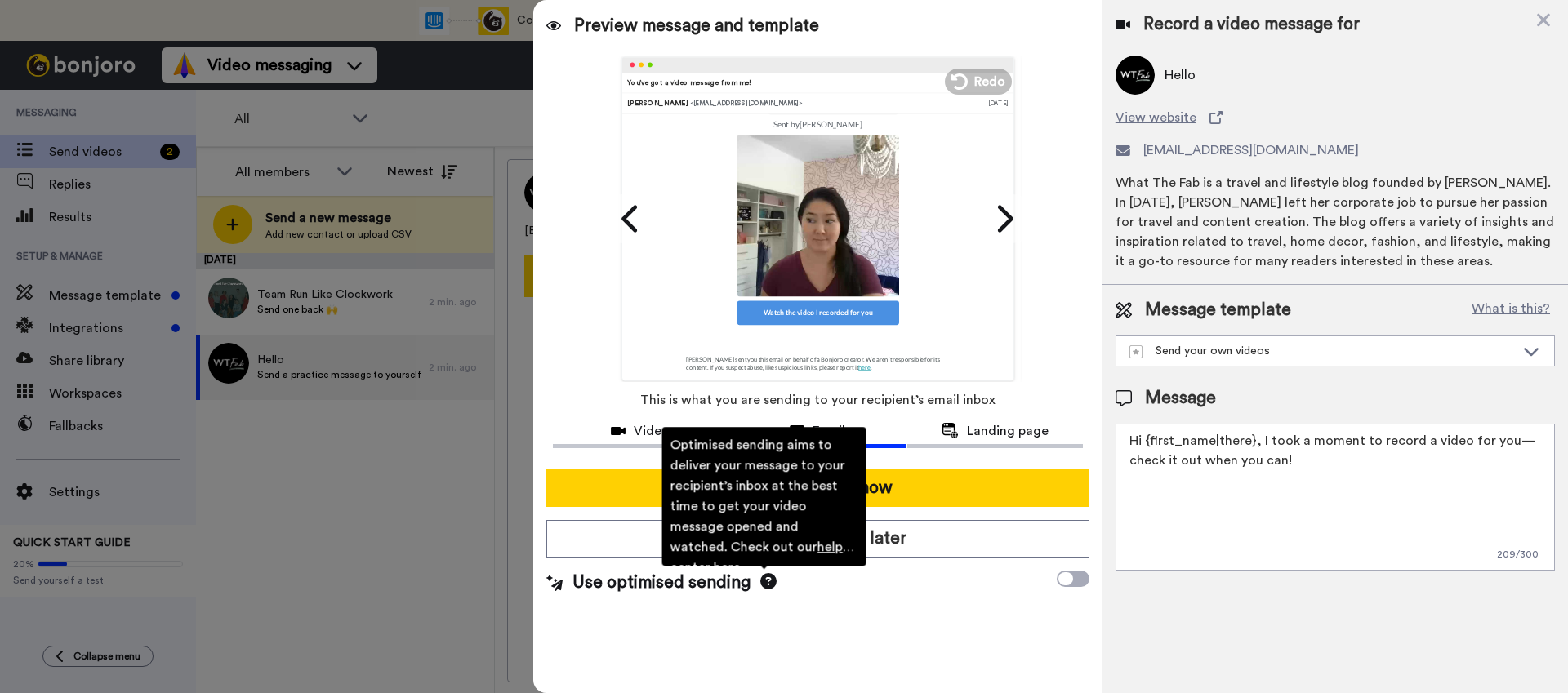
click at [825, 602] on div "Send message now Schedule to send later Use optimised sending Optimised sending…" at bounding box center [817, 532] width 569 height 152
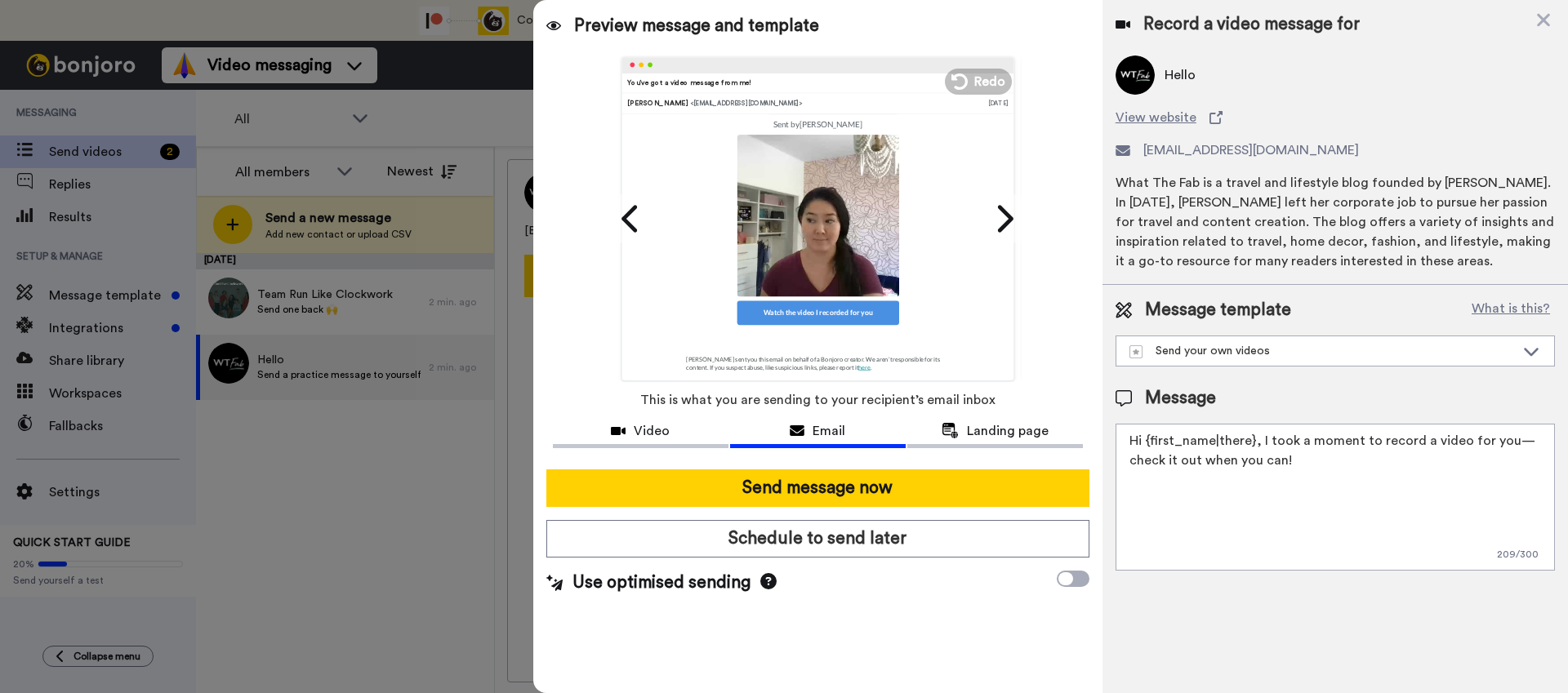
click at [555, 23] on icon at bounding box center [553, 26] width 15 height 13
click at [1552, 16] on div "Record a video message for" at bounding box center [1335, 24] width 440 height 23
click at [1544, 17] on icon at bounding box center [1543, 20] width 13 height 13
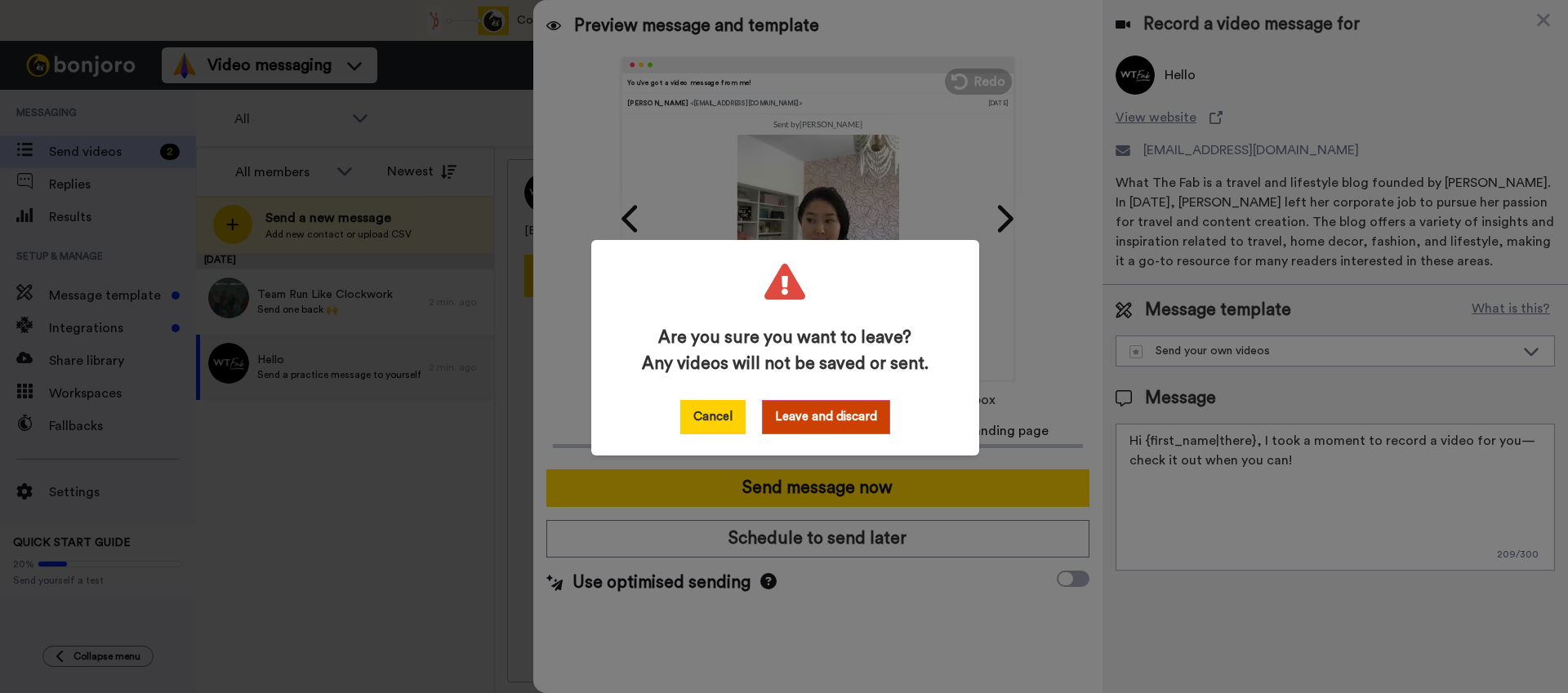
click at [725, 421] on button "Cancel" at bounding box center [713, 417] width 66 height 34
